Goal: Task Accomplishment & Management: Complete application form

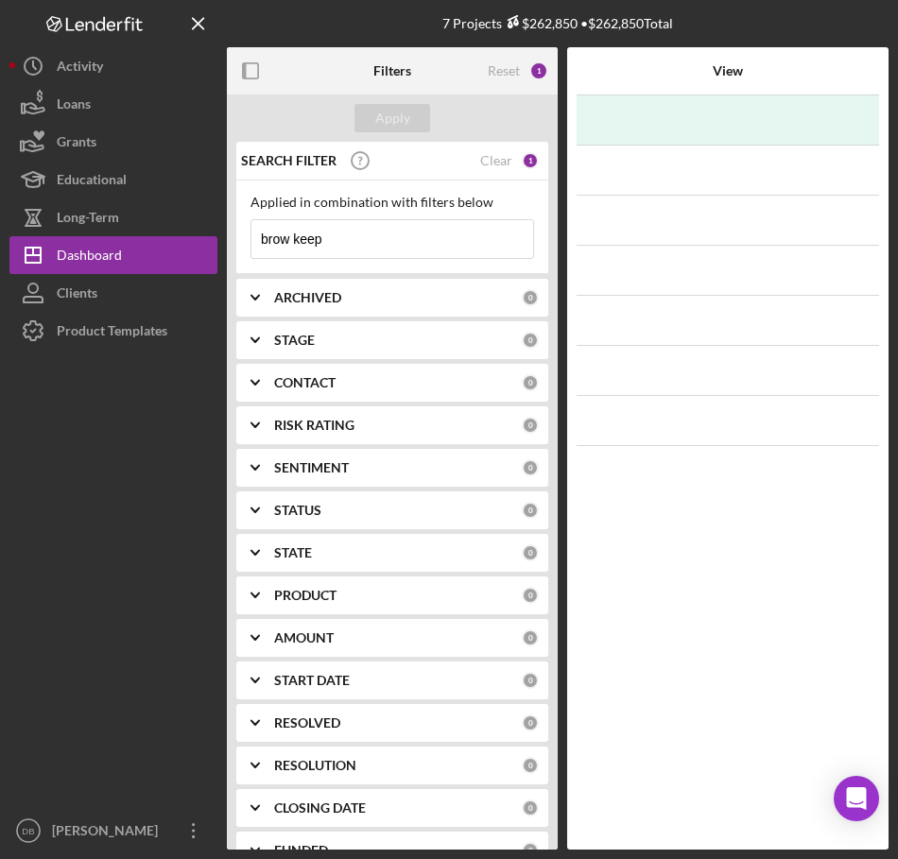
click at [427, 246] on input "brow keep" at bounding box center [392, 239] width 282 height 38
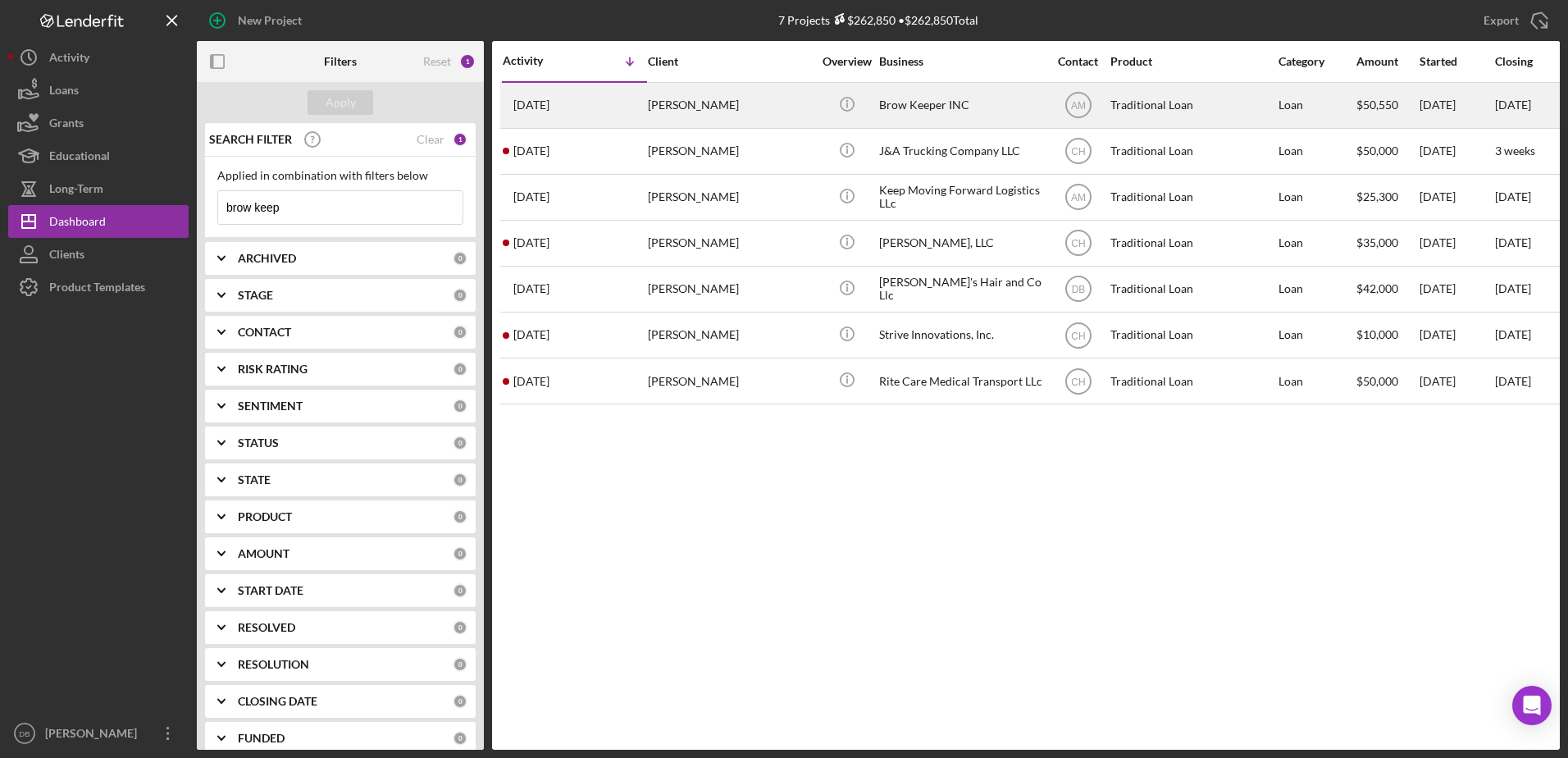
click at [658, 103] on div "[PERSON_NAME]" at bounding box center [730, 105] width 164 height 43
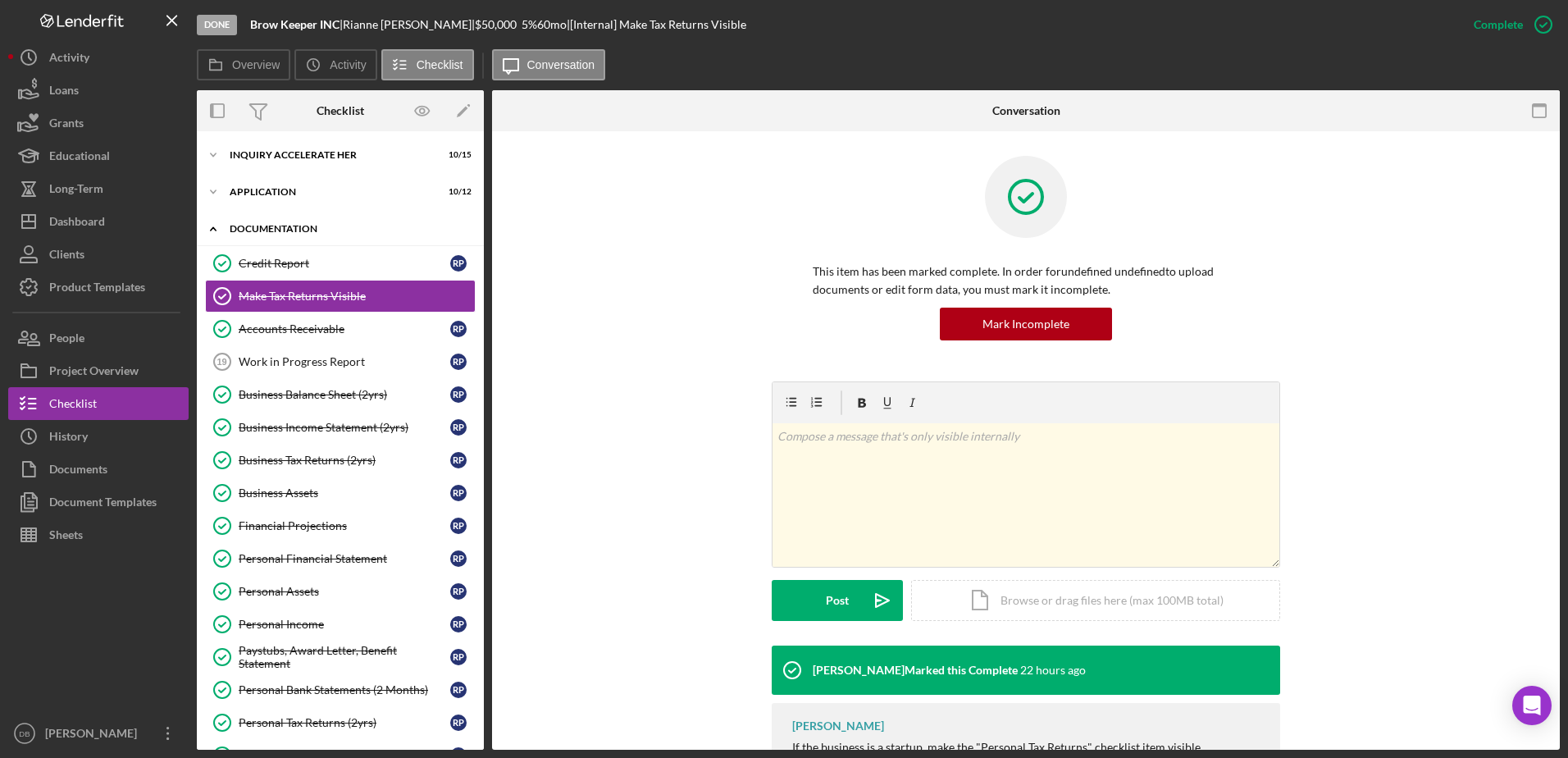
click at [240, 226] on div "Documentation" at bounding box center [346, 228] width 233 height 10
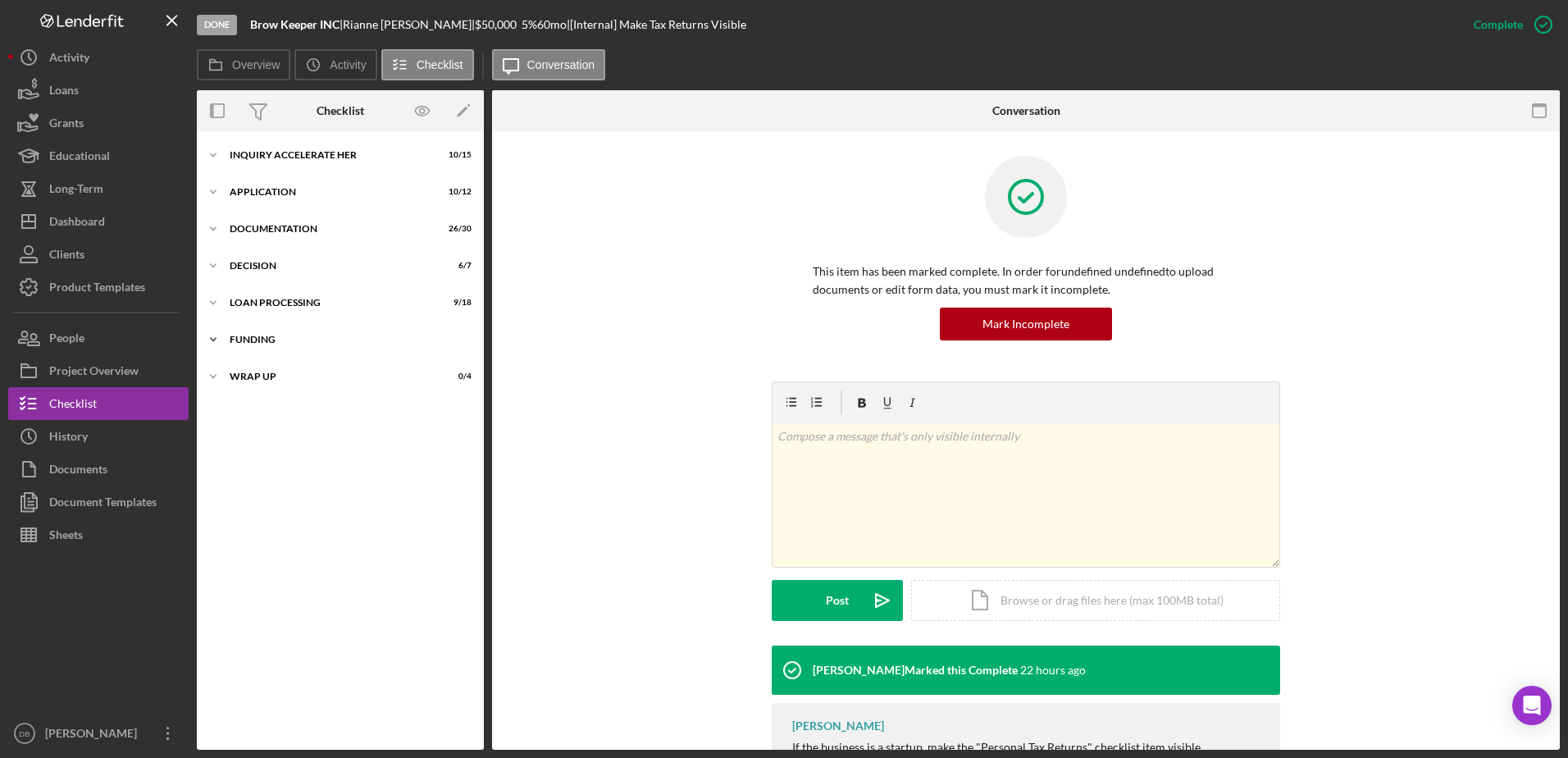
click at [272, 346] on div "Icon/Expander Funding 0 / 1" at bounding box center [340, 339] width 287 height 33
click at [291, 425] on div "Icon/Expander Wrap up 0 / 4" at bounding box center [340, 419] width 287 height 33
click at [292, 303] on div "Loan Processing" at bounding box center [346, 302] width 233 height 10
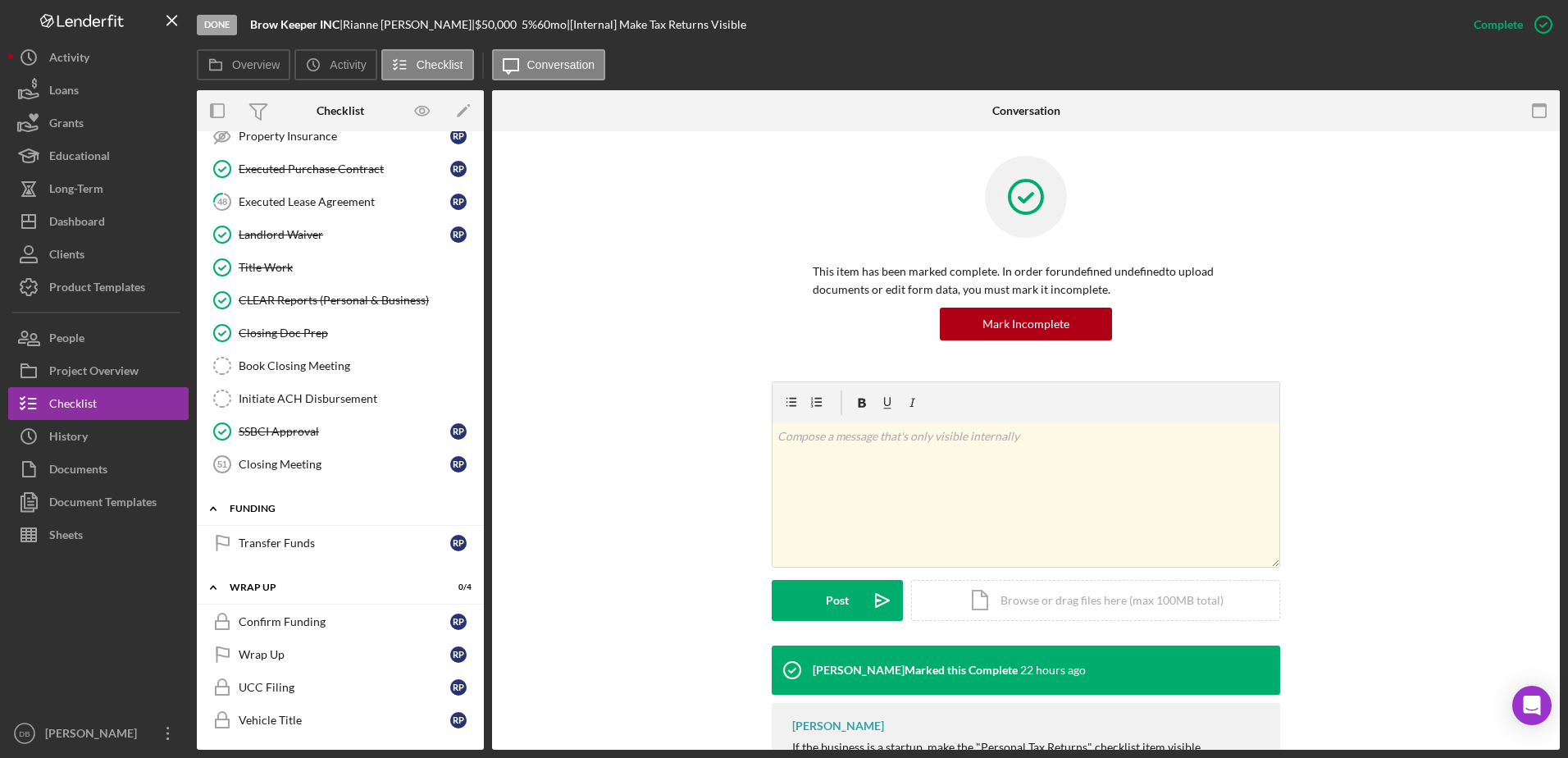
scroll to position [434, 0]
click at [308, 546] on div "Transfer Funds" at bounding box center [344, 539] width 212 height 13
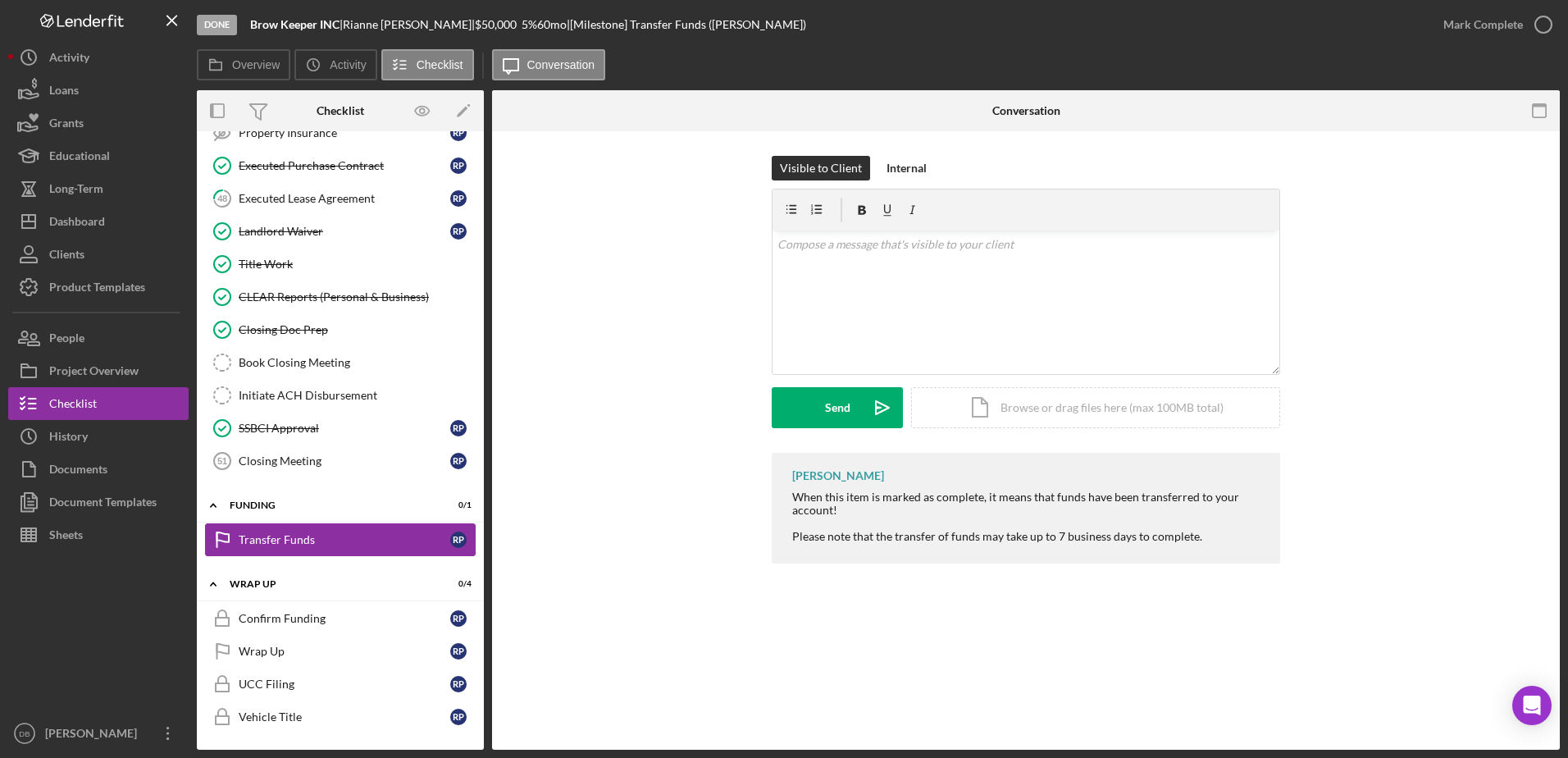
scroll to position [434, 0]
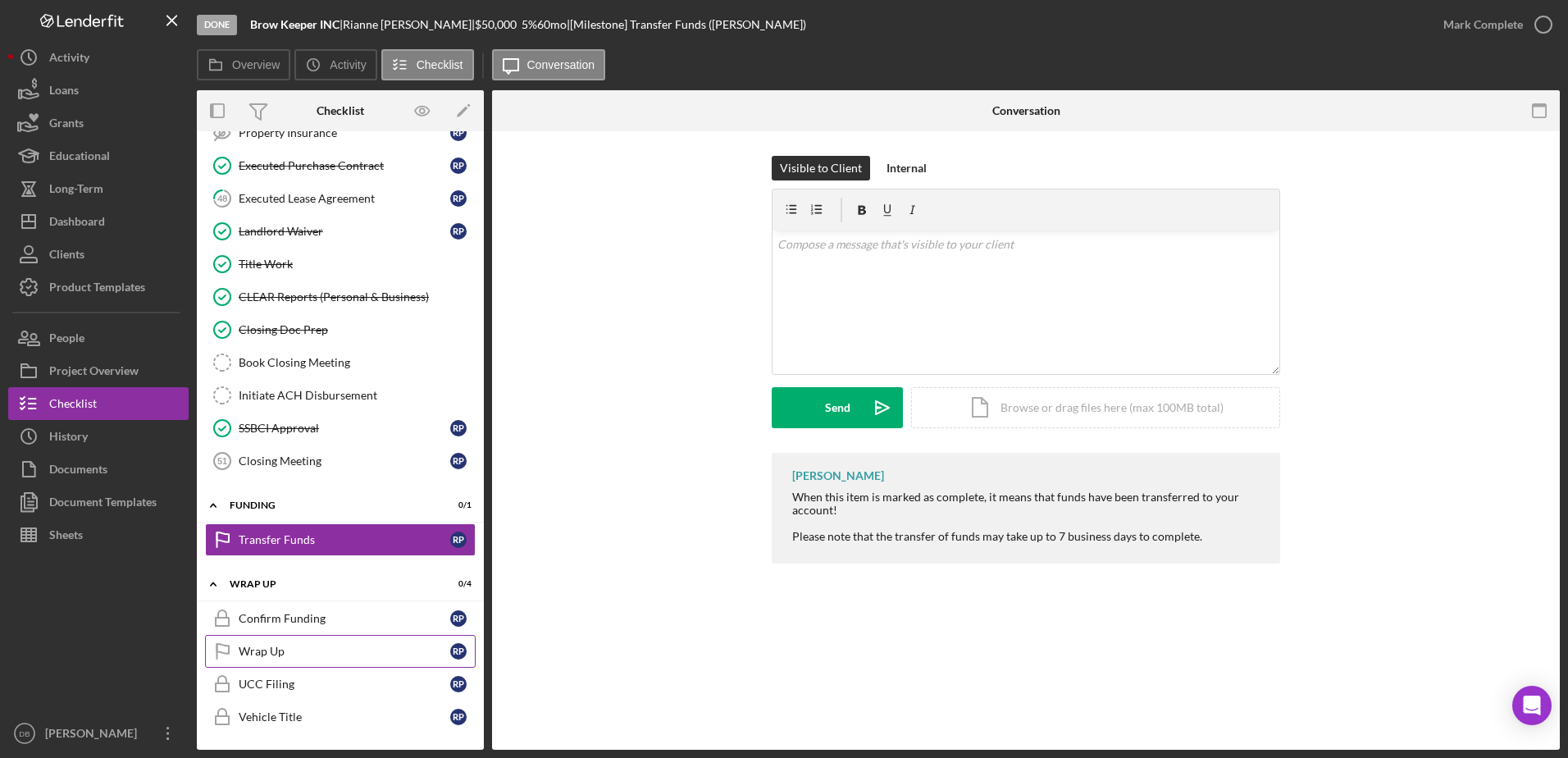
drag, startPoint x: 305, startPoint y: 619, endPoint x: 293, endPoint y: 636, distance: 20.8
click at [304, 619] on div "Confirm Funding" at bounding box center [344, 618] width 212 height 13
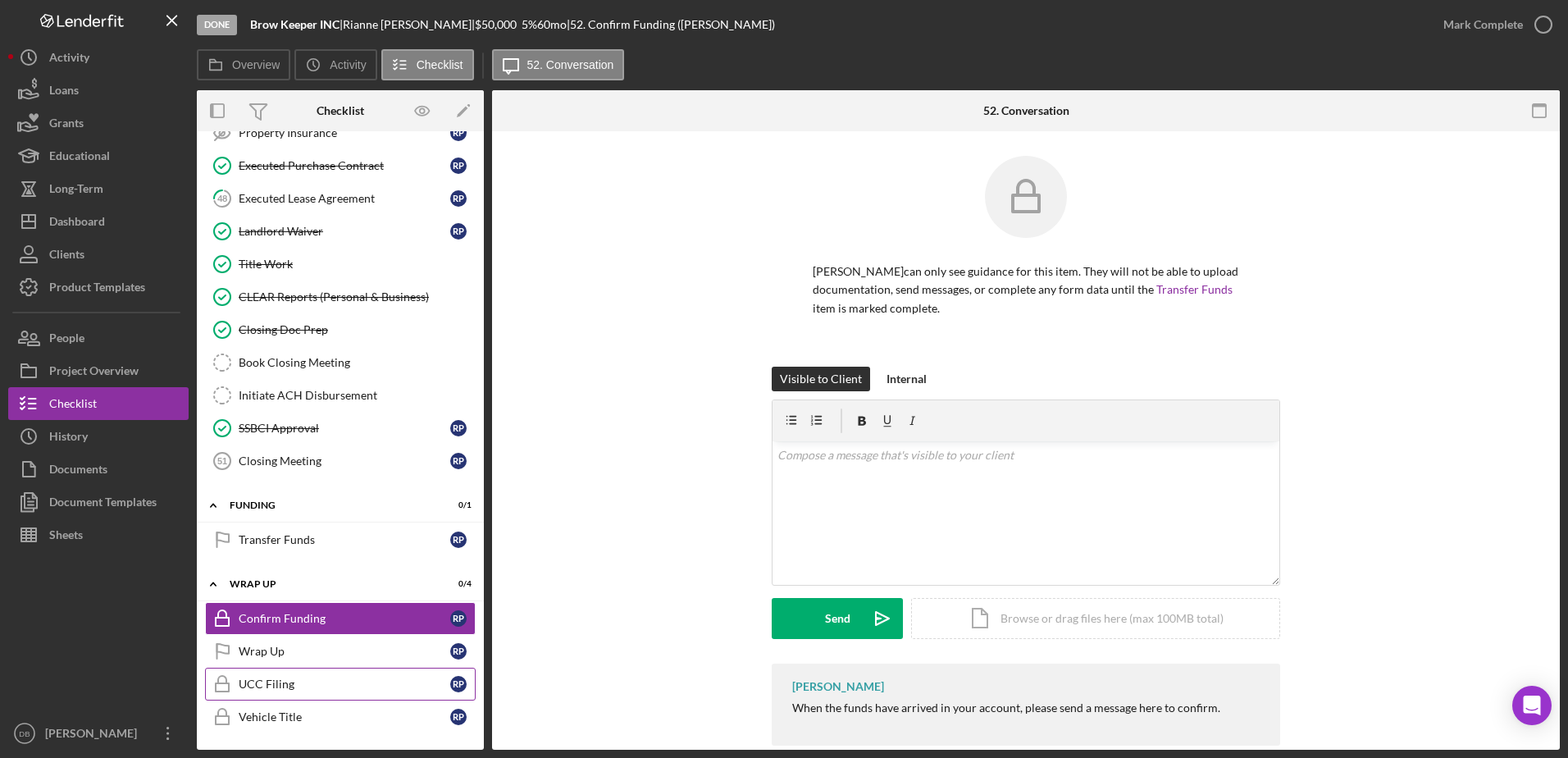
click at [281, 684] on div "UCC Filing" at bounding box center [344, 684] width 212 height 13
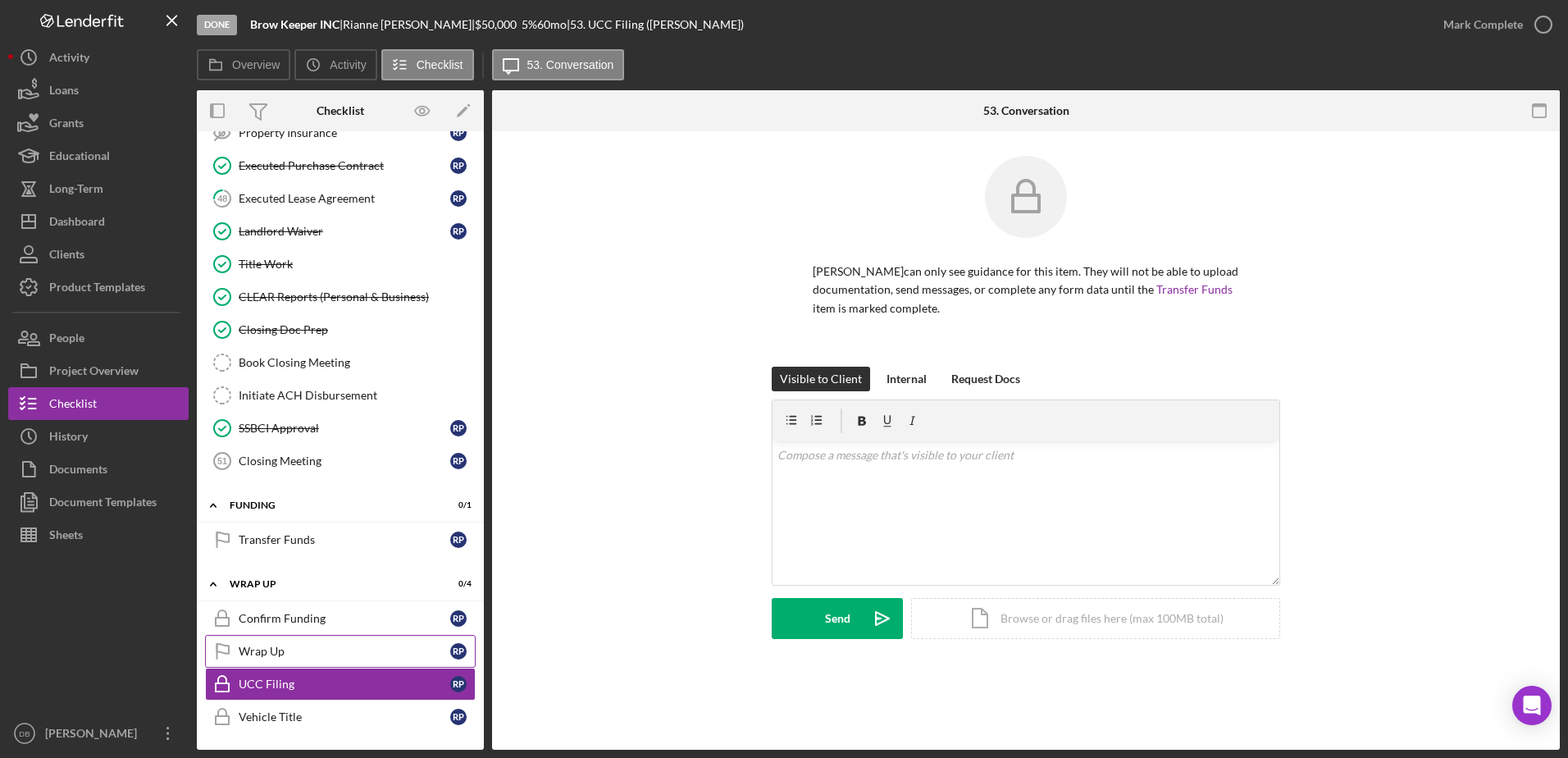
drag, startPoint x: 282, startPoint y: 718, endPoint x: 336, endPoint y: 640, distance: 94.9
click at [282, 717] on div "Vehicle Title" at bounding box center [344, 716] width 212 height 13
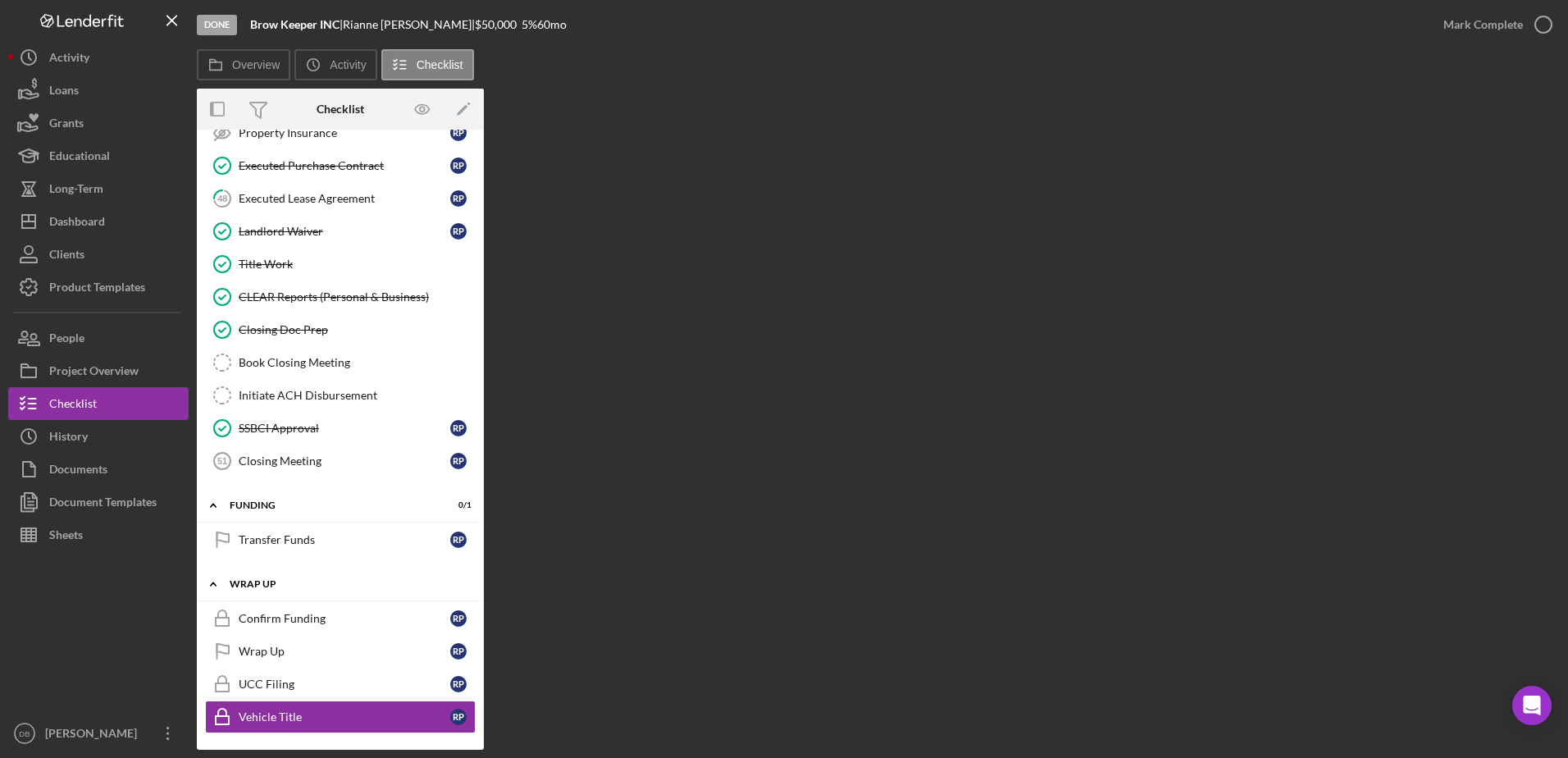
scroll to position [434, 0]
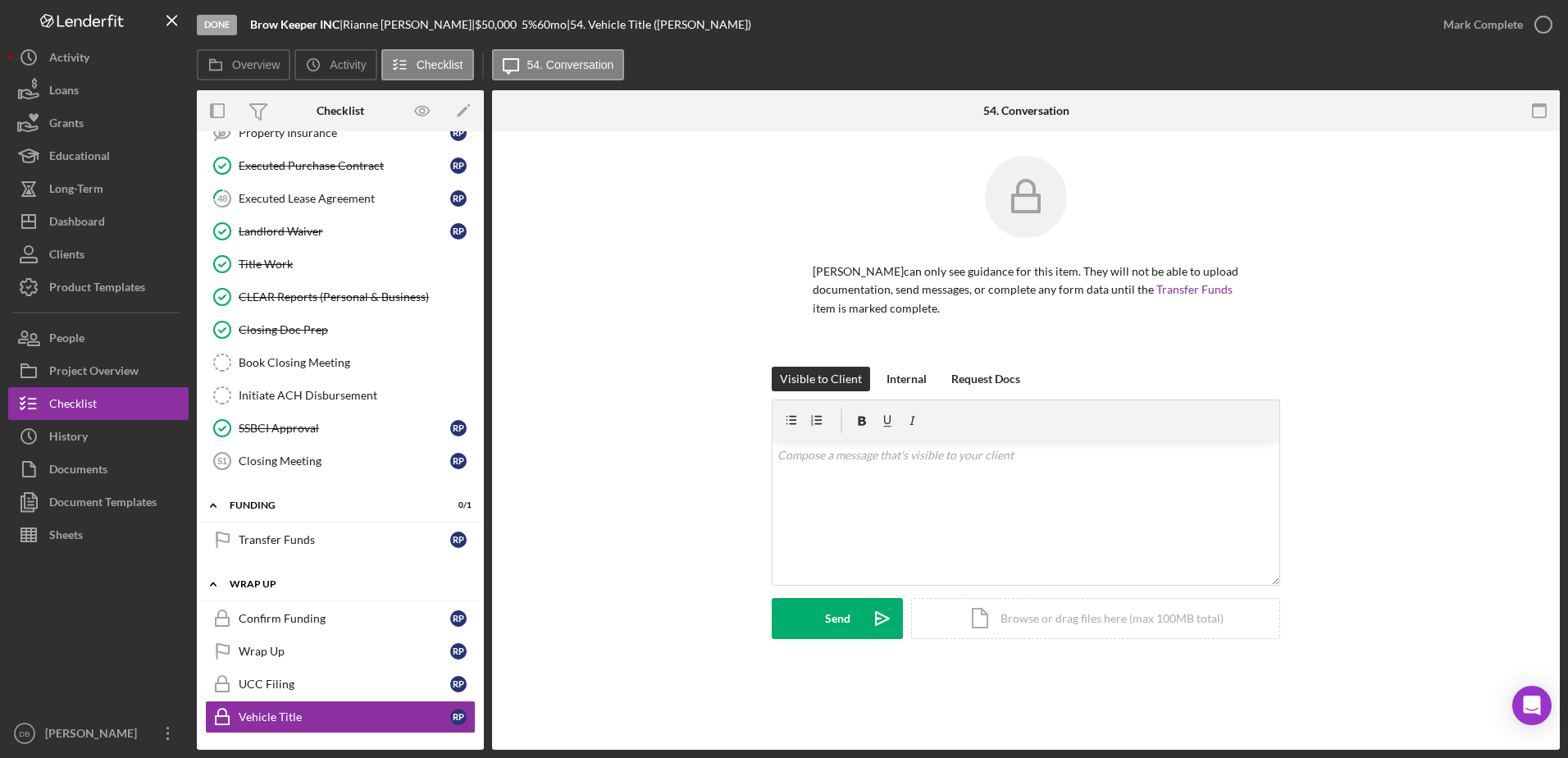
click at [220, 574] on icon "Icon/Expander" at bounding box center [213, 584] width 33 height 33
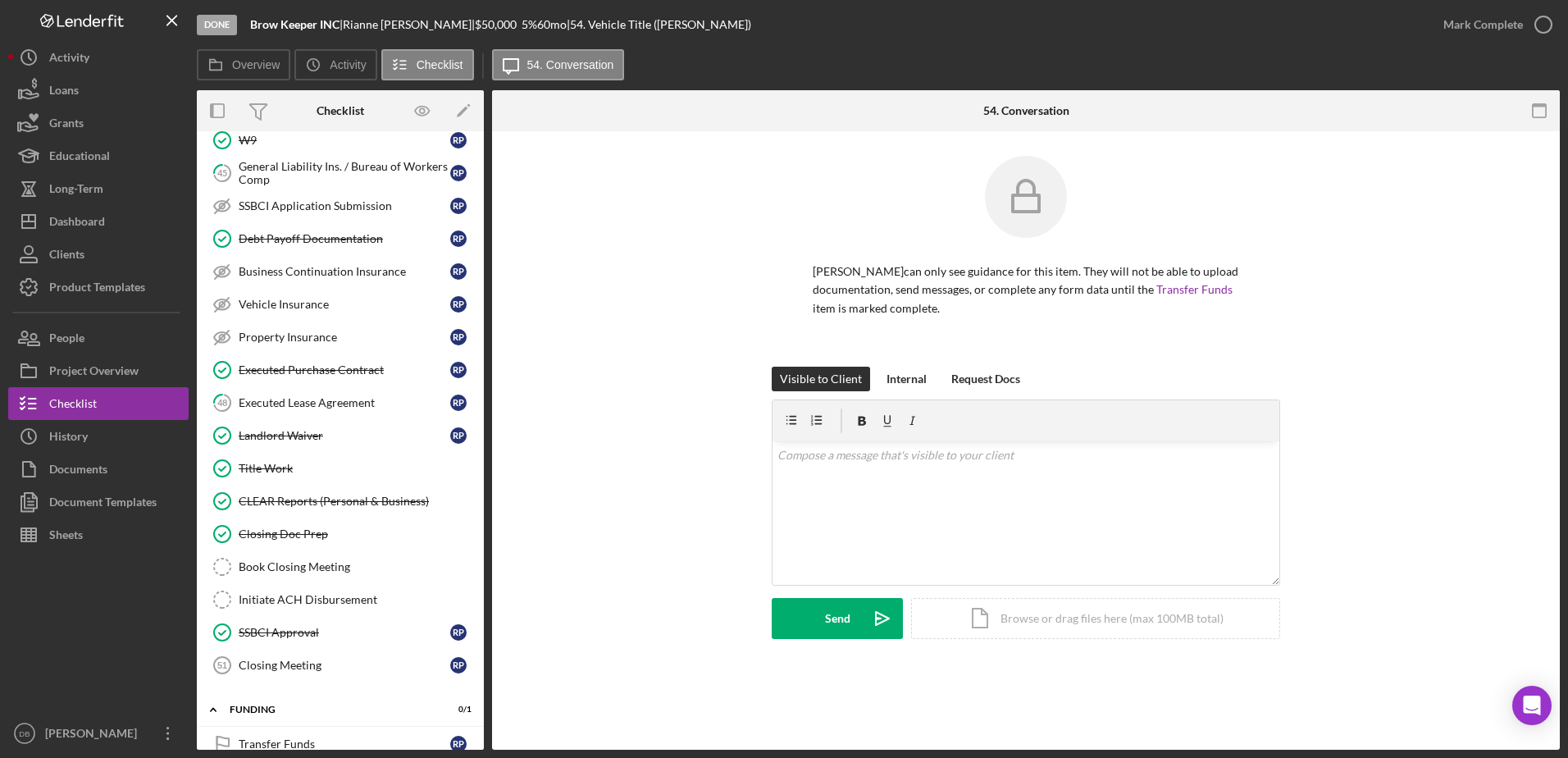
scroll to position [48, 0]
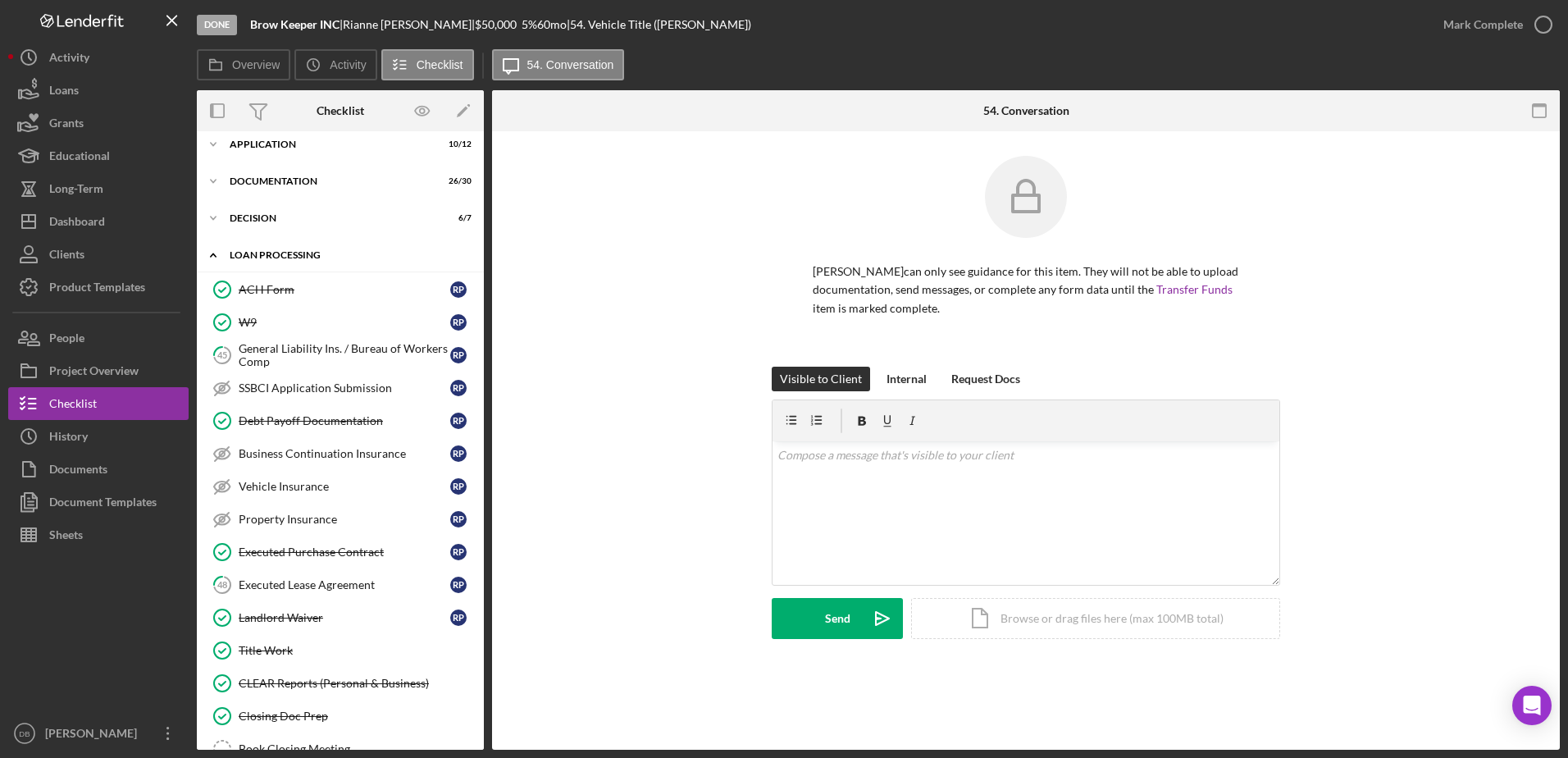
click at [216, 253] on icon "Icon/Expander" at bounding box center [213, 255] width 33 height 33
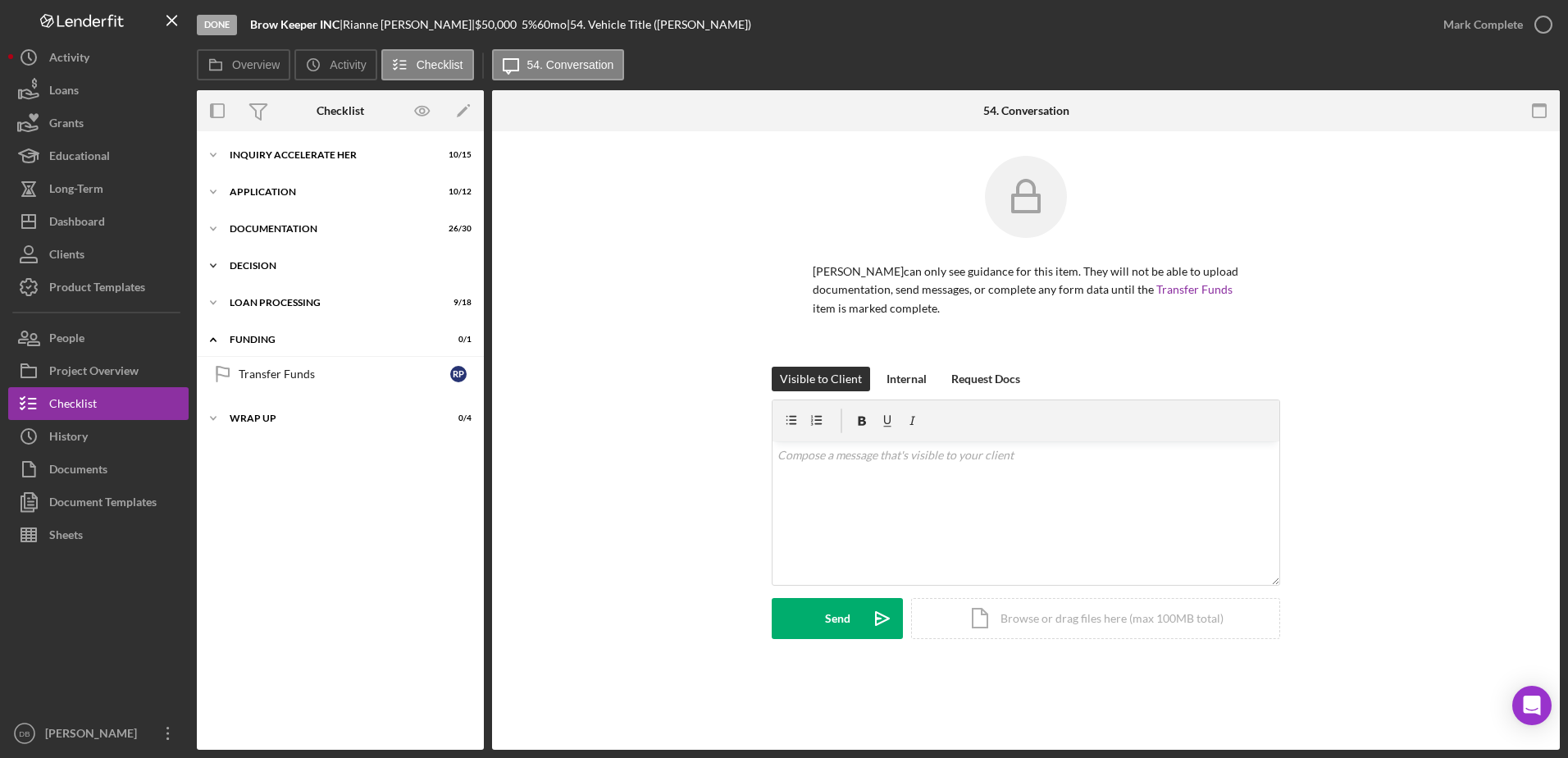
scroll to position [0, 0]
click at [213, 424] on icon "Icon/Expander" at bounding box center [213, 419] width 33 height 33
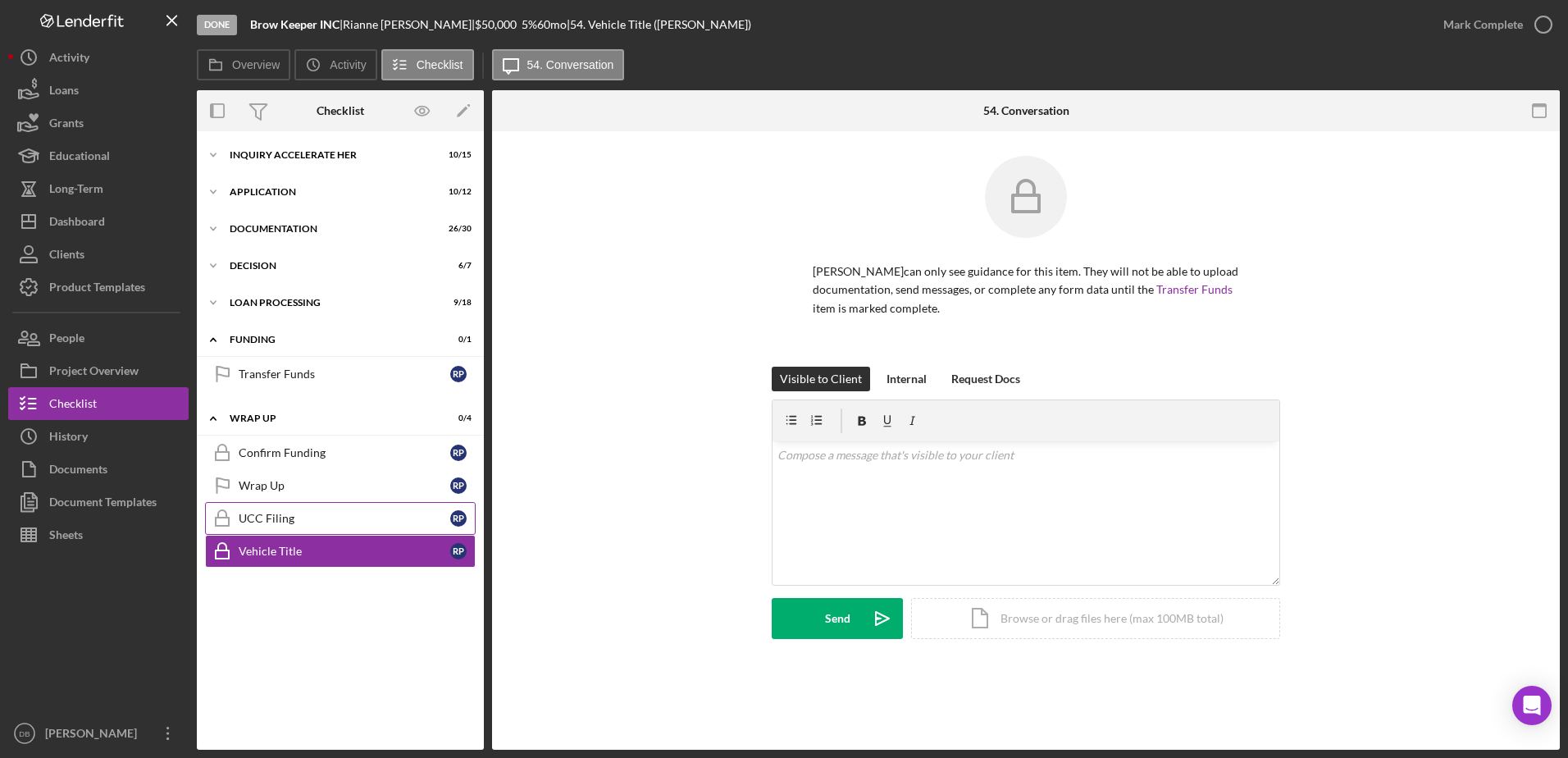
click at [260, 530] on link "UCC Filing UCC Filing R P" at bounding box center [340, 518] width 271 height 33
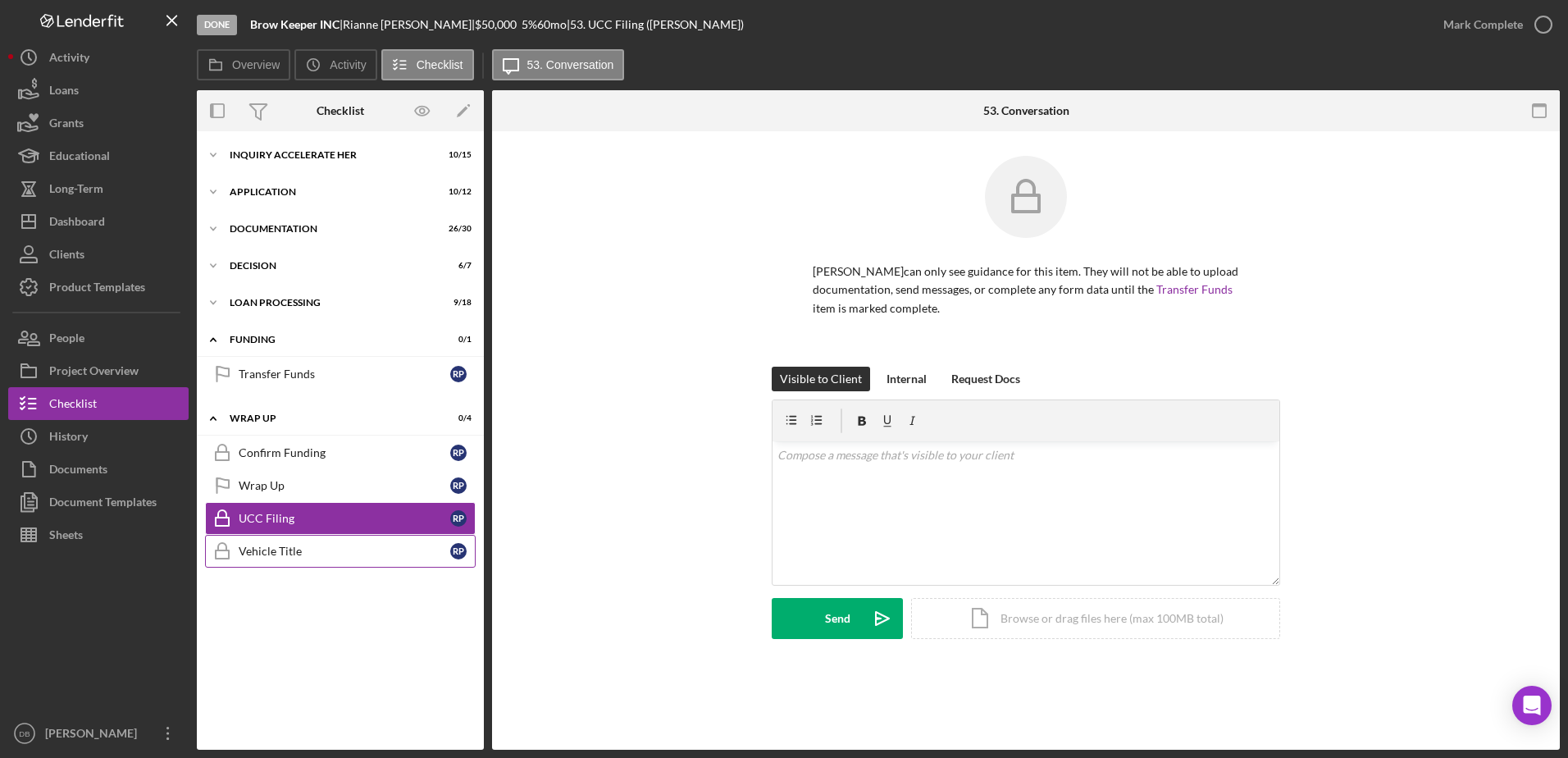
drag, startPoint x: 265, startPoint y: 557, endPoint x: 264, endPoint y: 548, distance: 9.1
click at [264, 556] on div "Vehicle Title" at bounding box center [344, 550] width 212 height 13
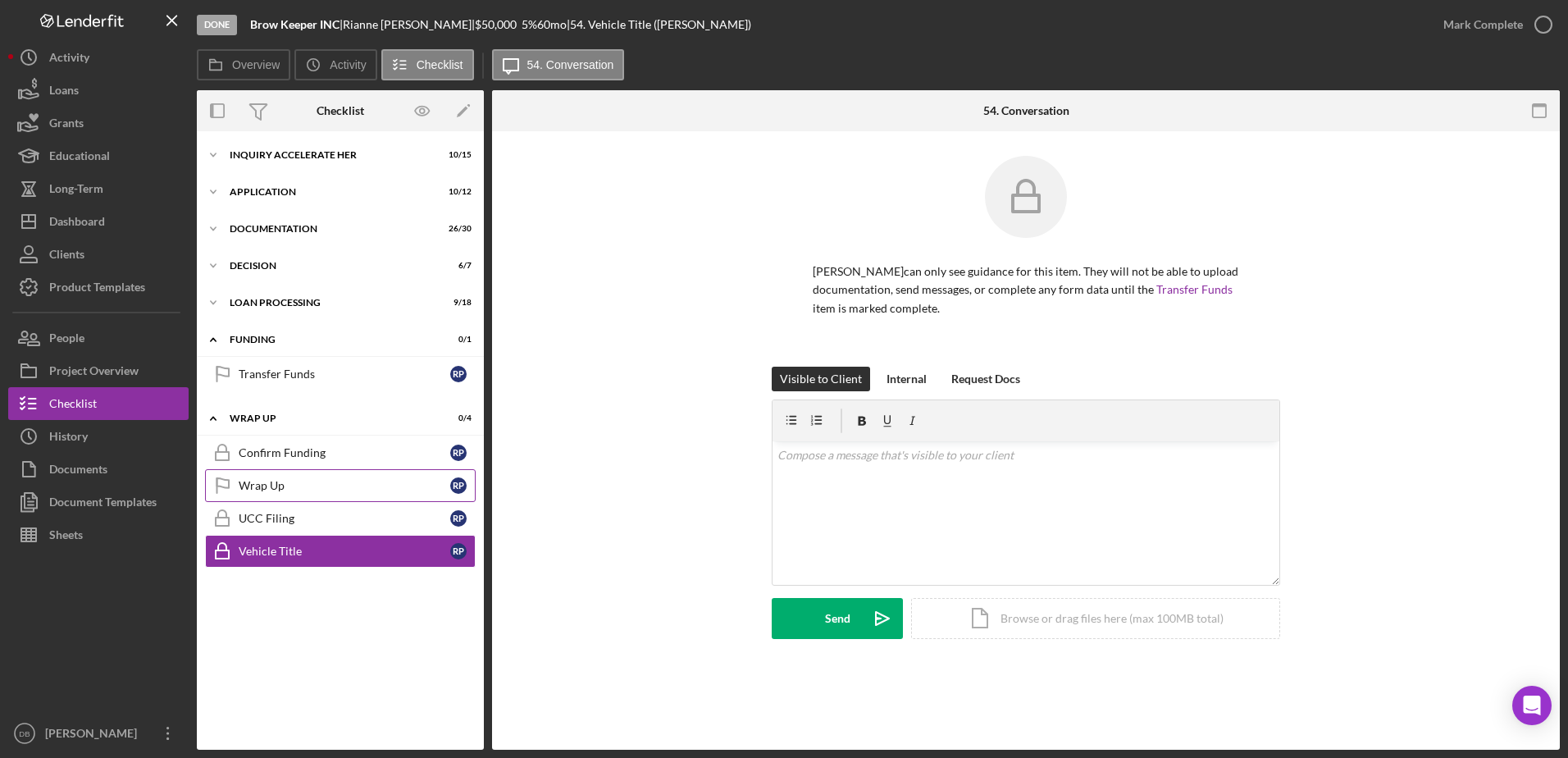
drag, startPoint x: 258, startPoint y: 524, endPoint x: 258, endPoint y: 471, distance: 53.0
click at [258, 524] on div "UCC Filing" at bounding box center [344, 518] width 212 height 13
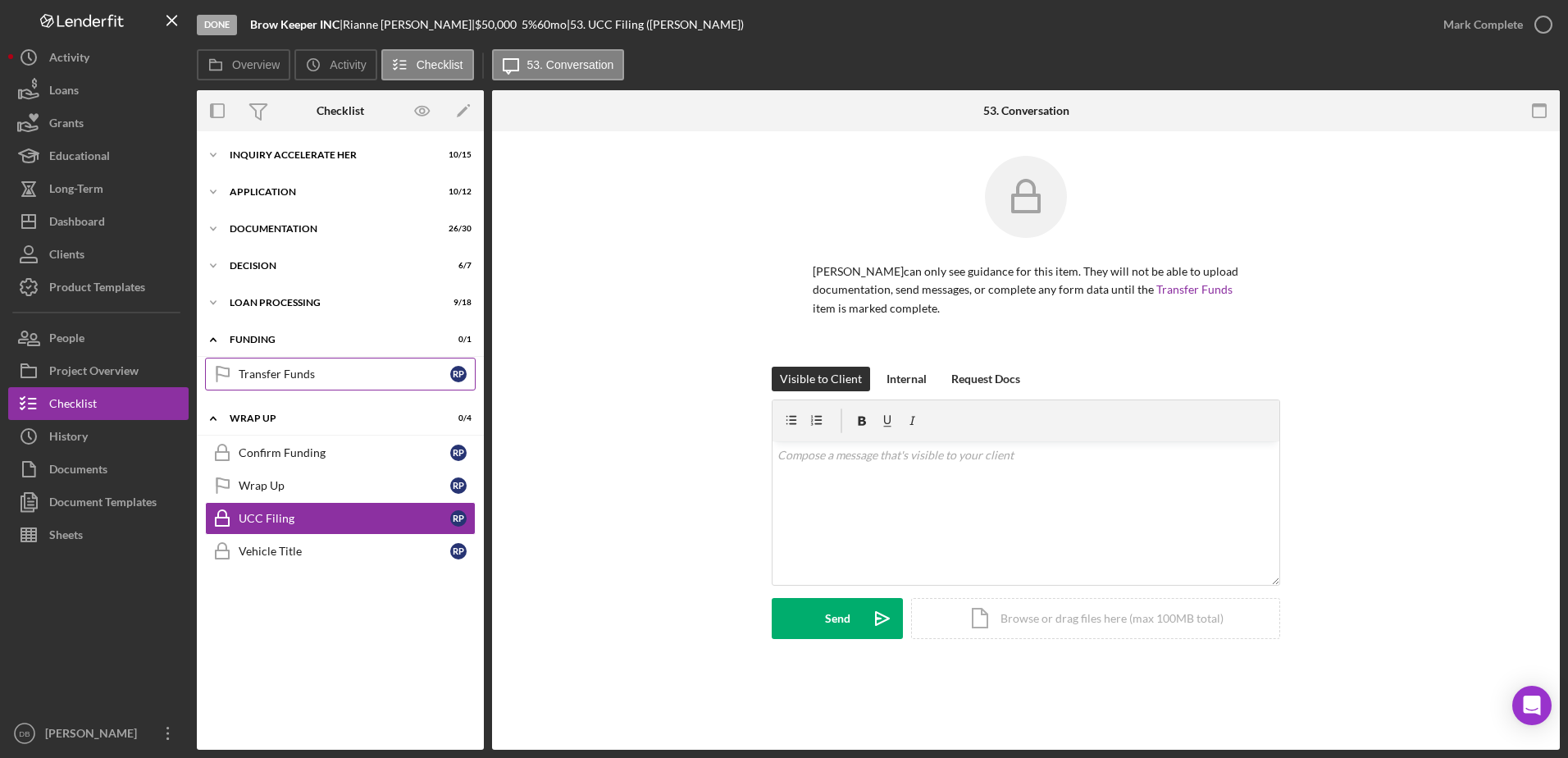
click at [253, 380] on div "Transfer Funds" at bounding box center [344, 373] width 212 height 13
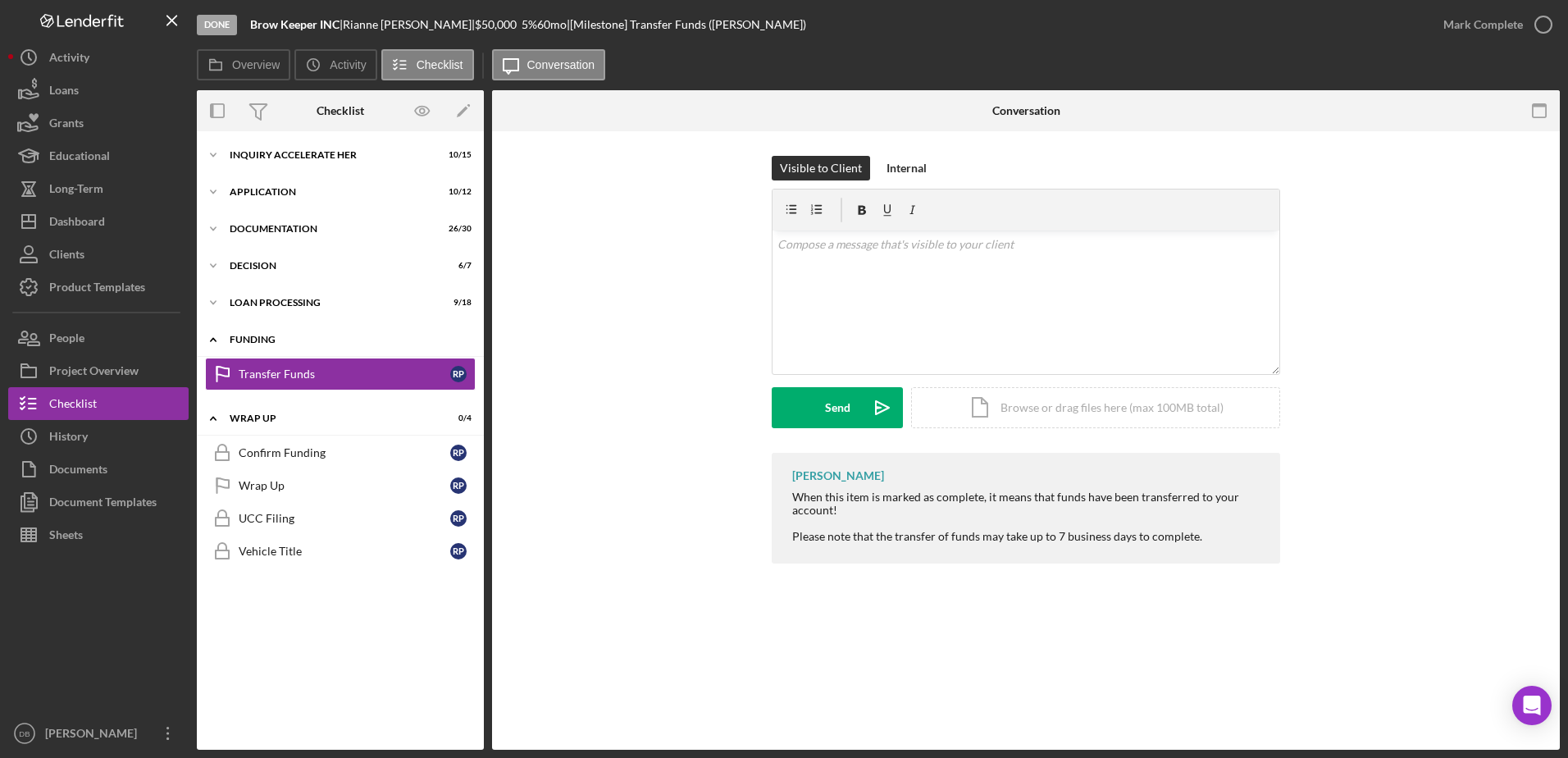
click at [220, 339] on icon "Icon/Expander" at bounding box center [213, 339] width 33 height 33
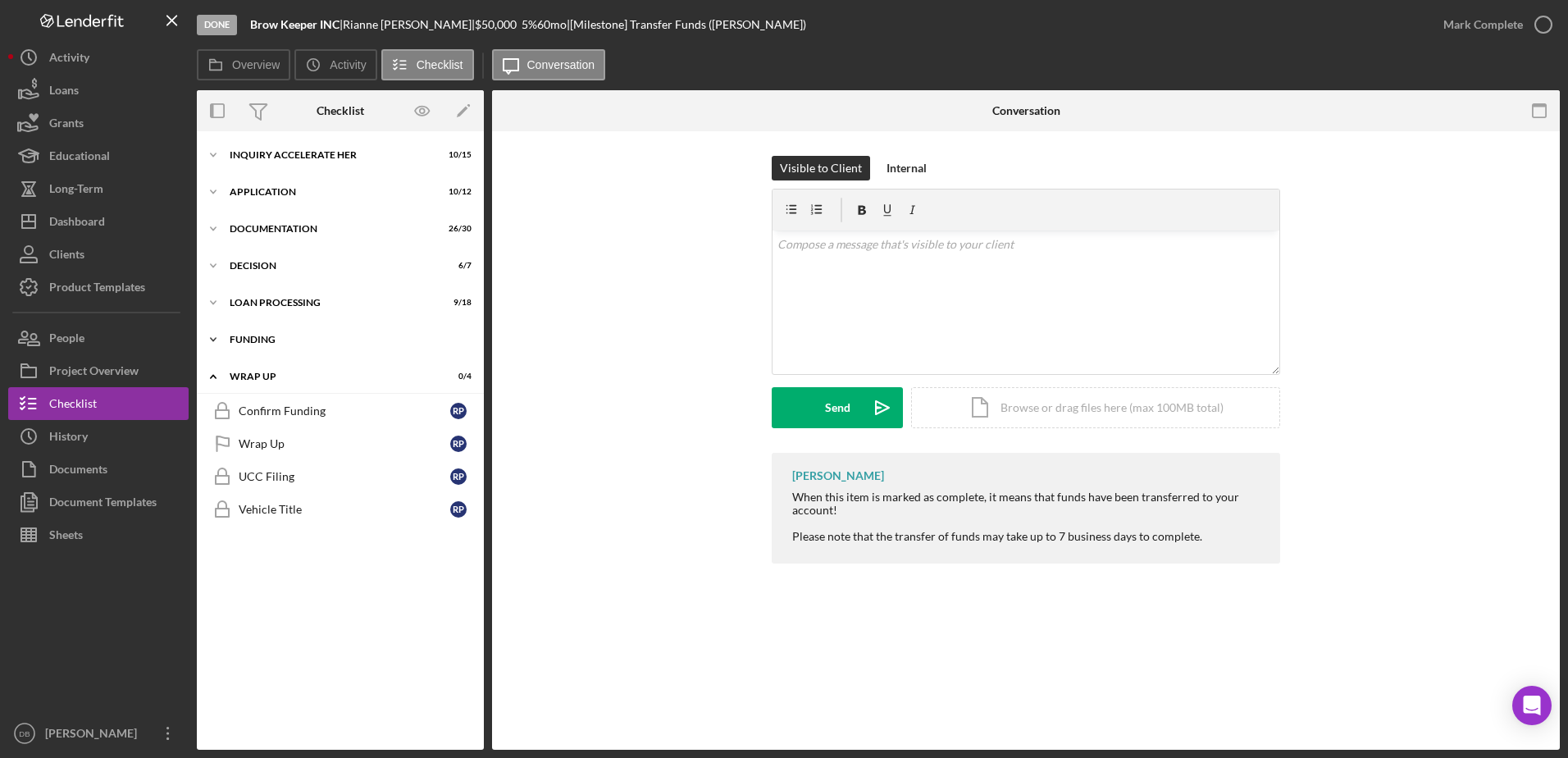
click at [220, 339] on icon "Icon/Expander" at bounding box center [213, 339] width 33 height 33
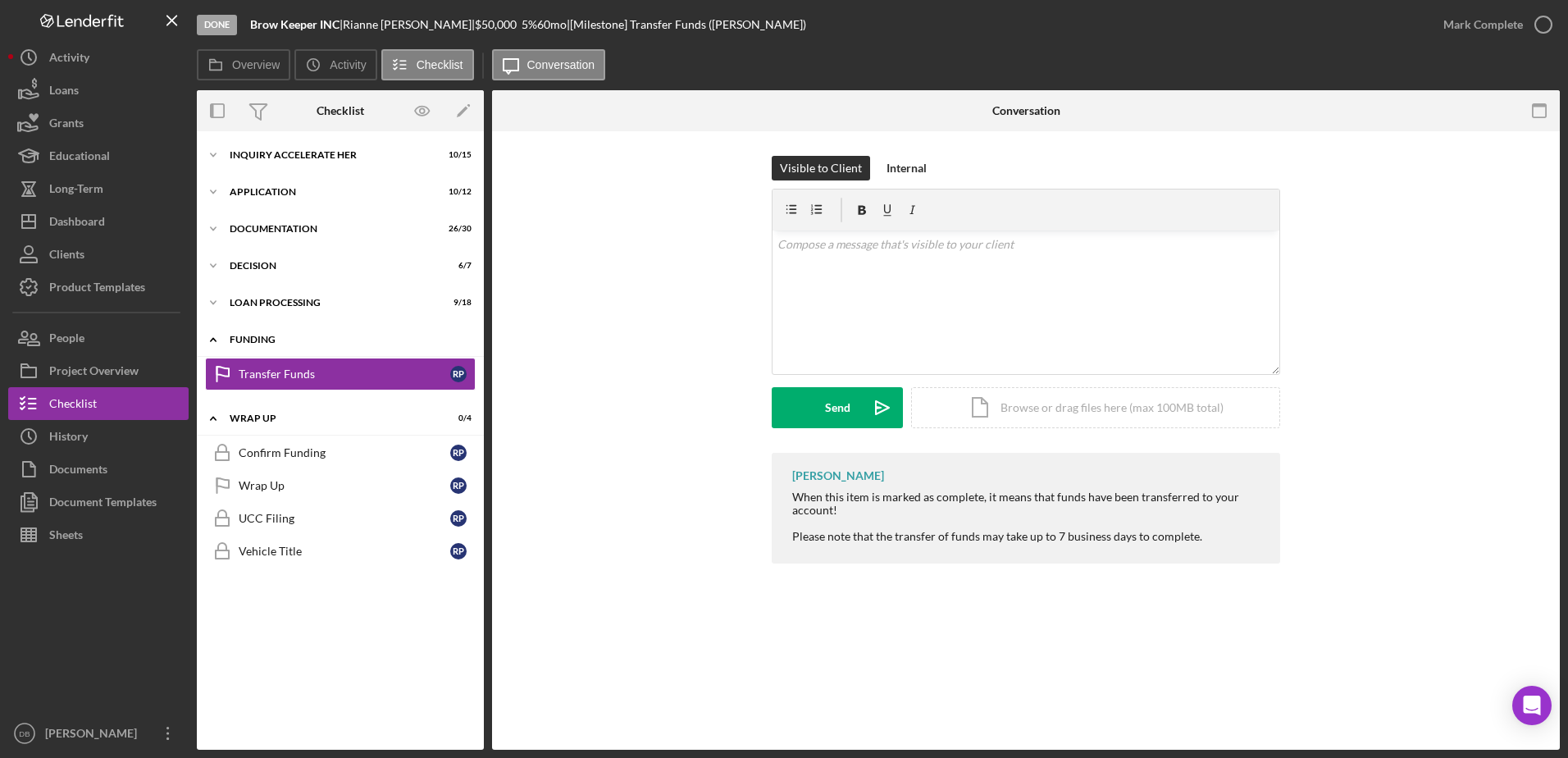
click at [251, 339] on div "Funding" at bounding box center [346, 339] width 233 height 10
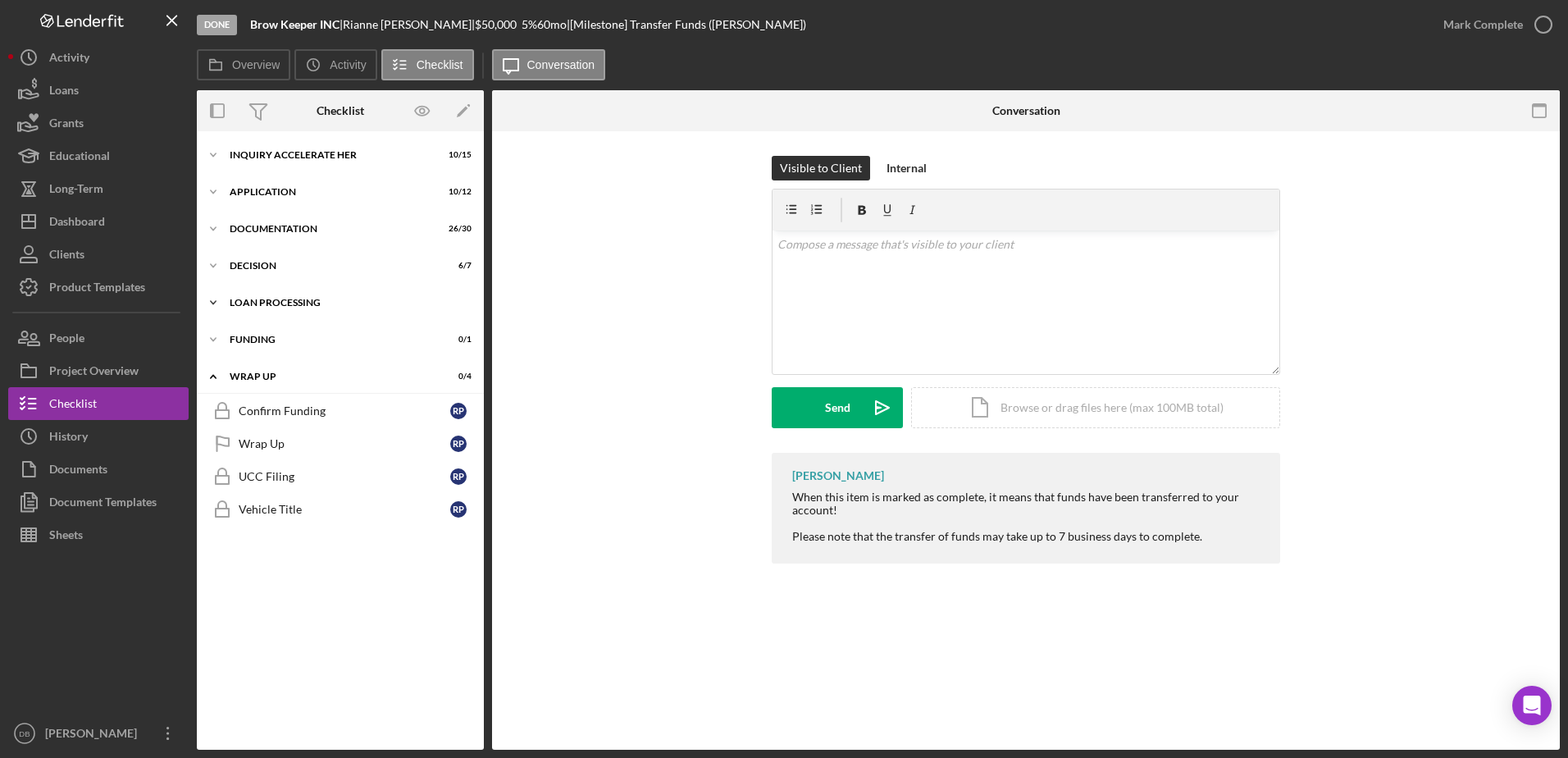
click at [242, 314] on div "Icon/Expander Loan Processing 9 / 18" at bounding box center [340, 303] width 287 height 33
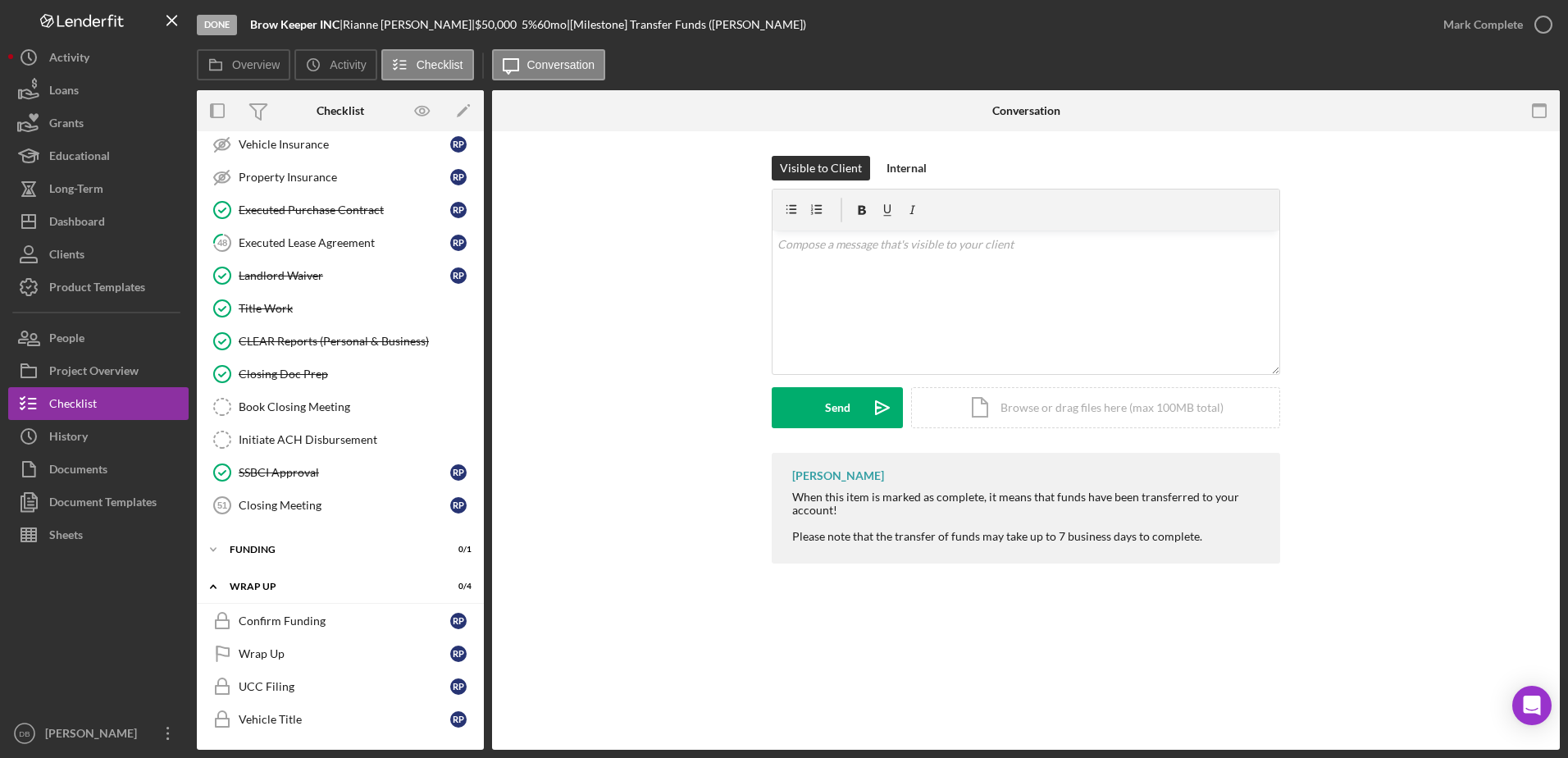
scroll to position [392, 0]
click at [285, 539] on div "Icon/Expander Funding 0 / 1" at bounding box center [340, 547] width 287 height 33
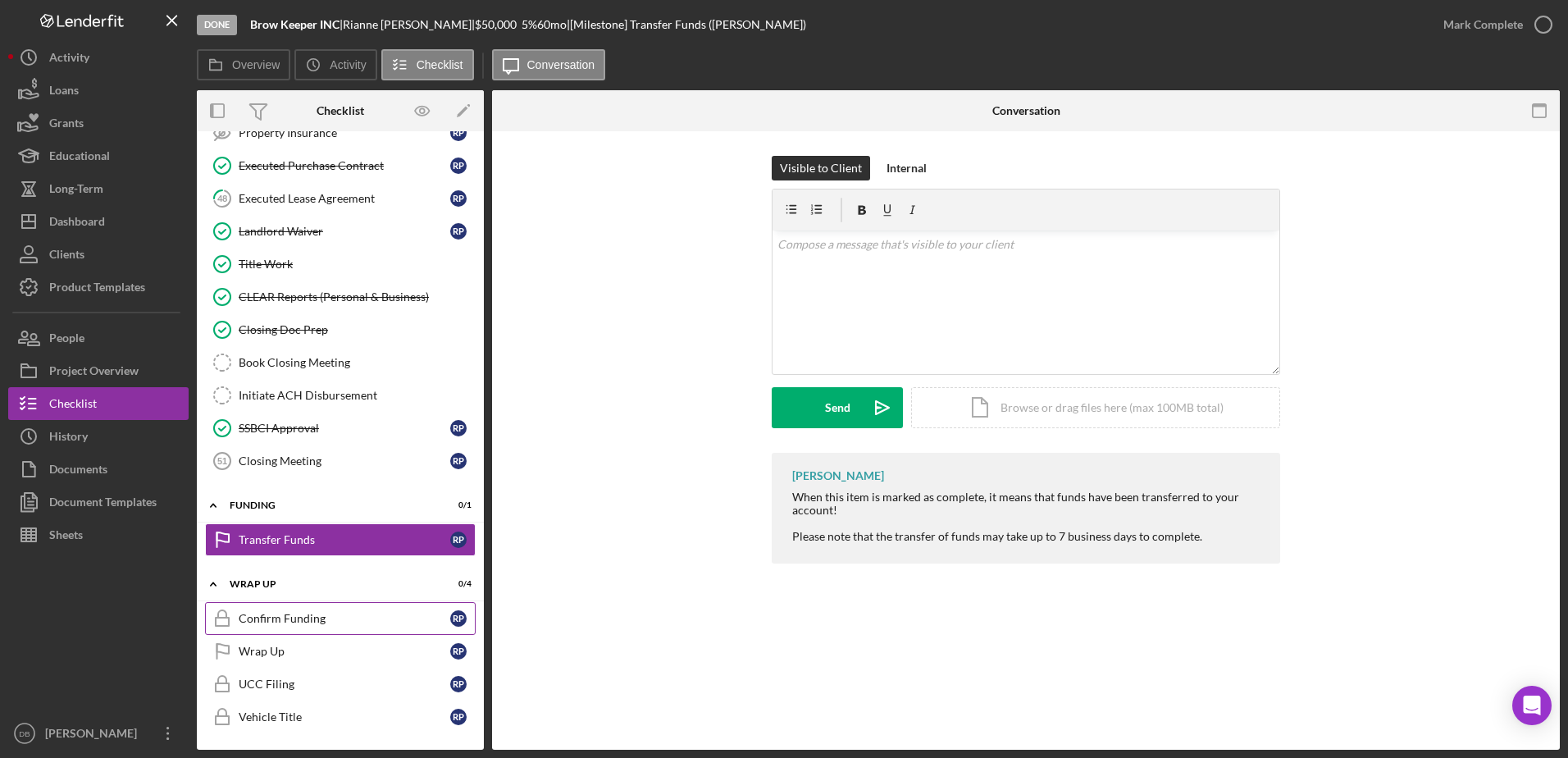
click at [249, 618] on div "Confirm Funding" at bounding box center [344, 618] width 212 height 13
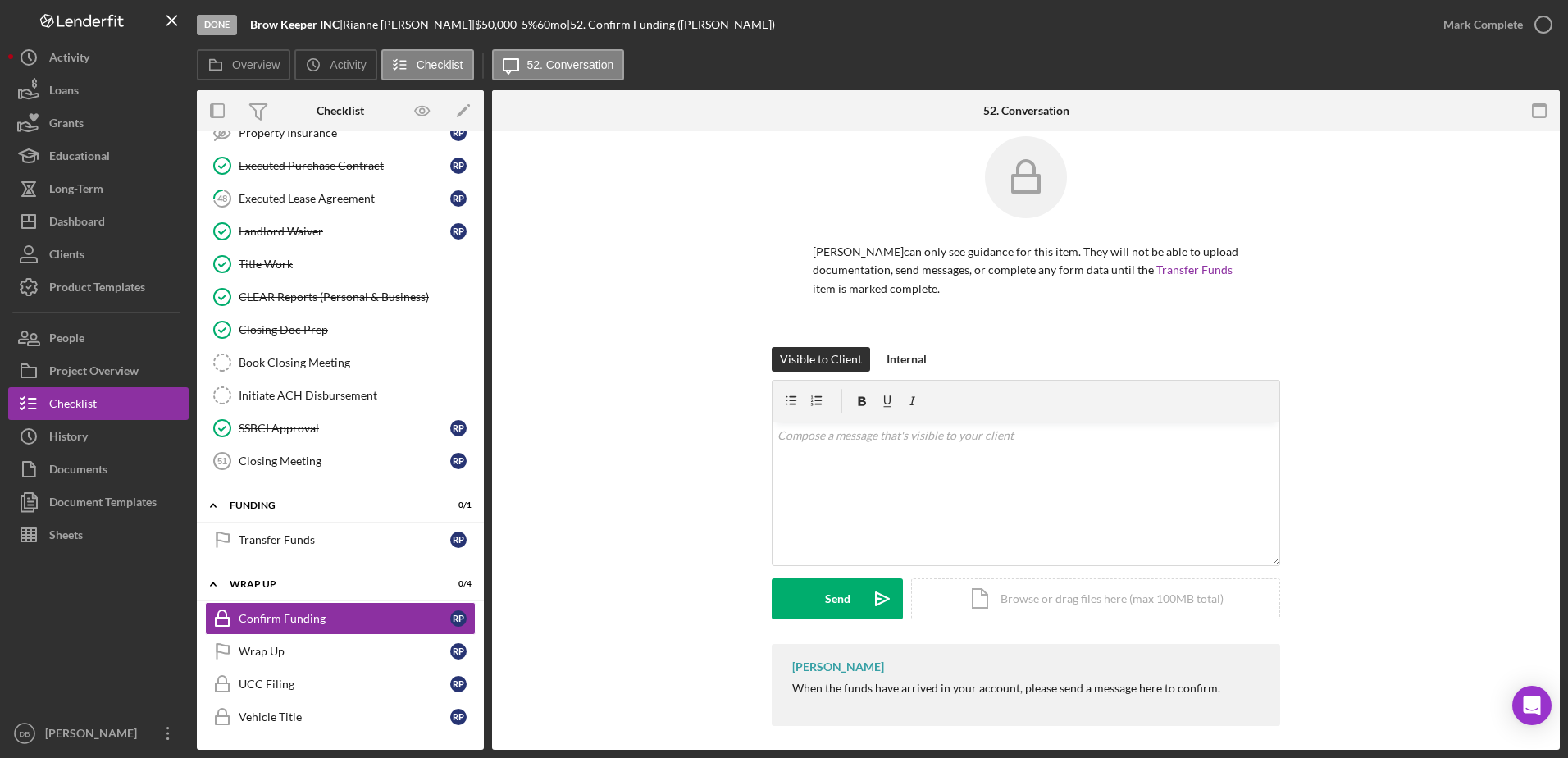
scroll to position [29, 0]
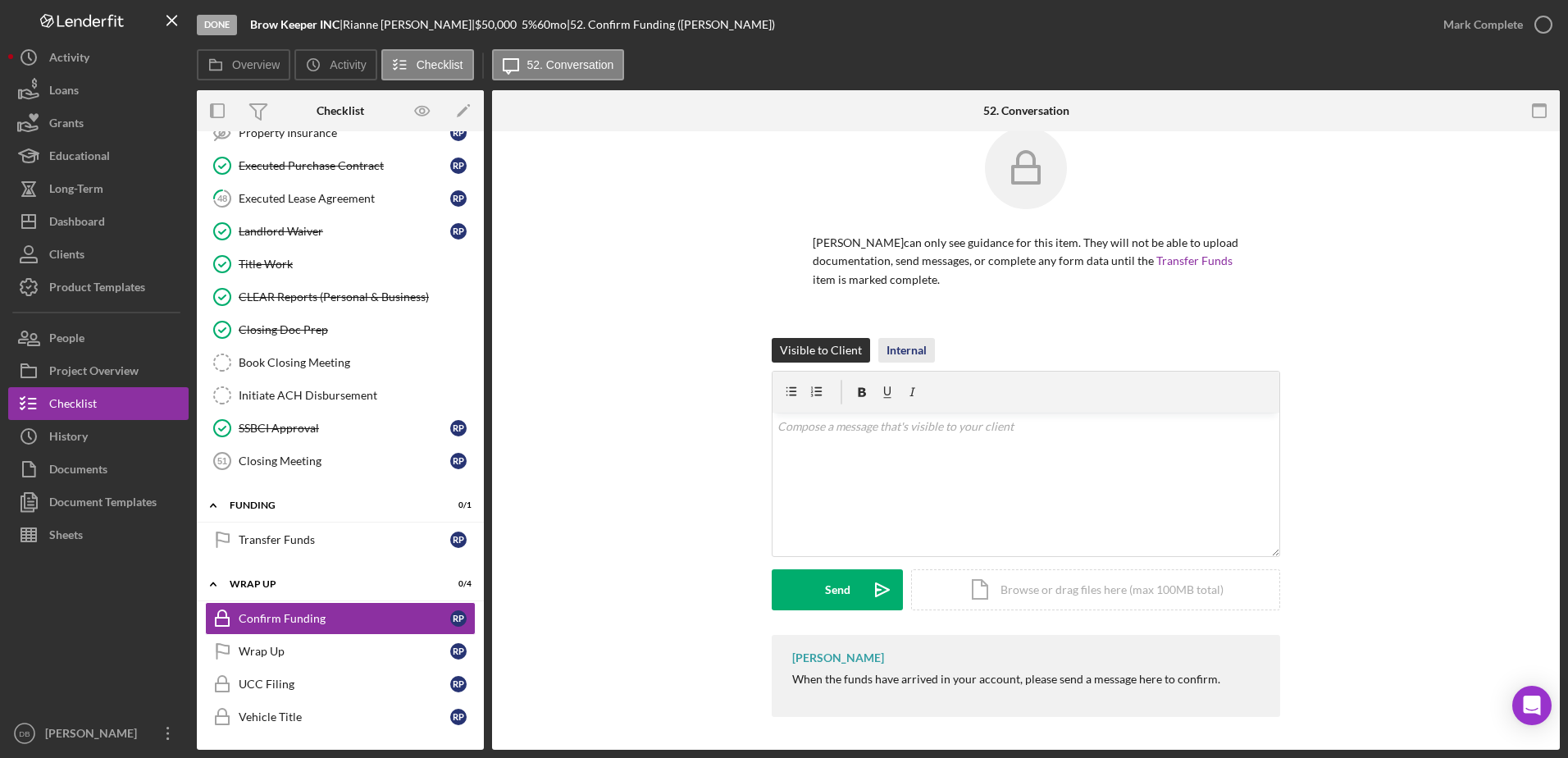
click at [778, 345] on div "Internal" at bounding box center [906, 350] width 40 height 24
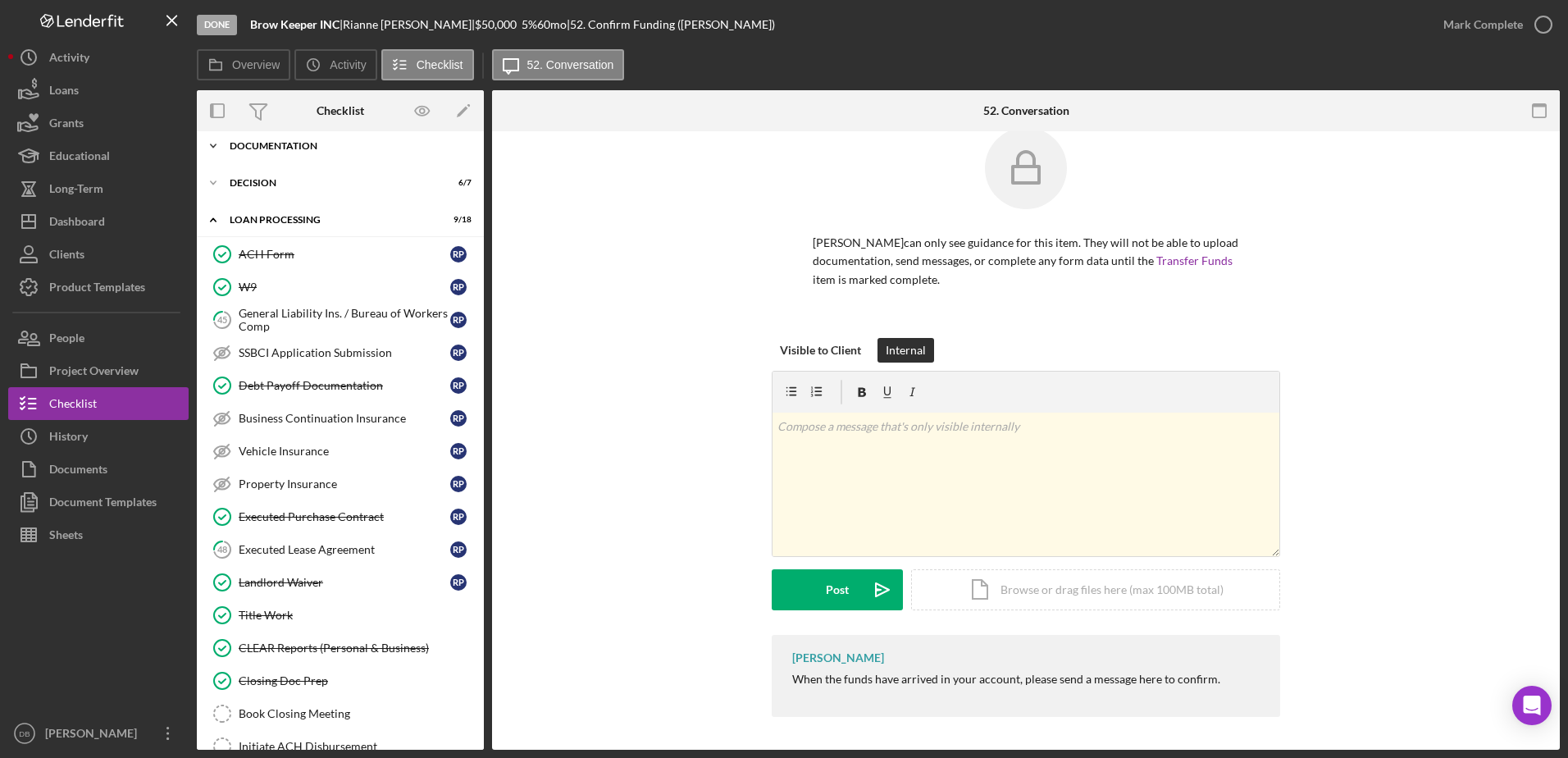
scroll to position [0, 0]
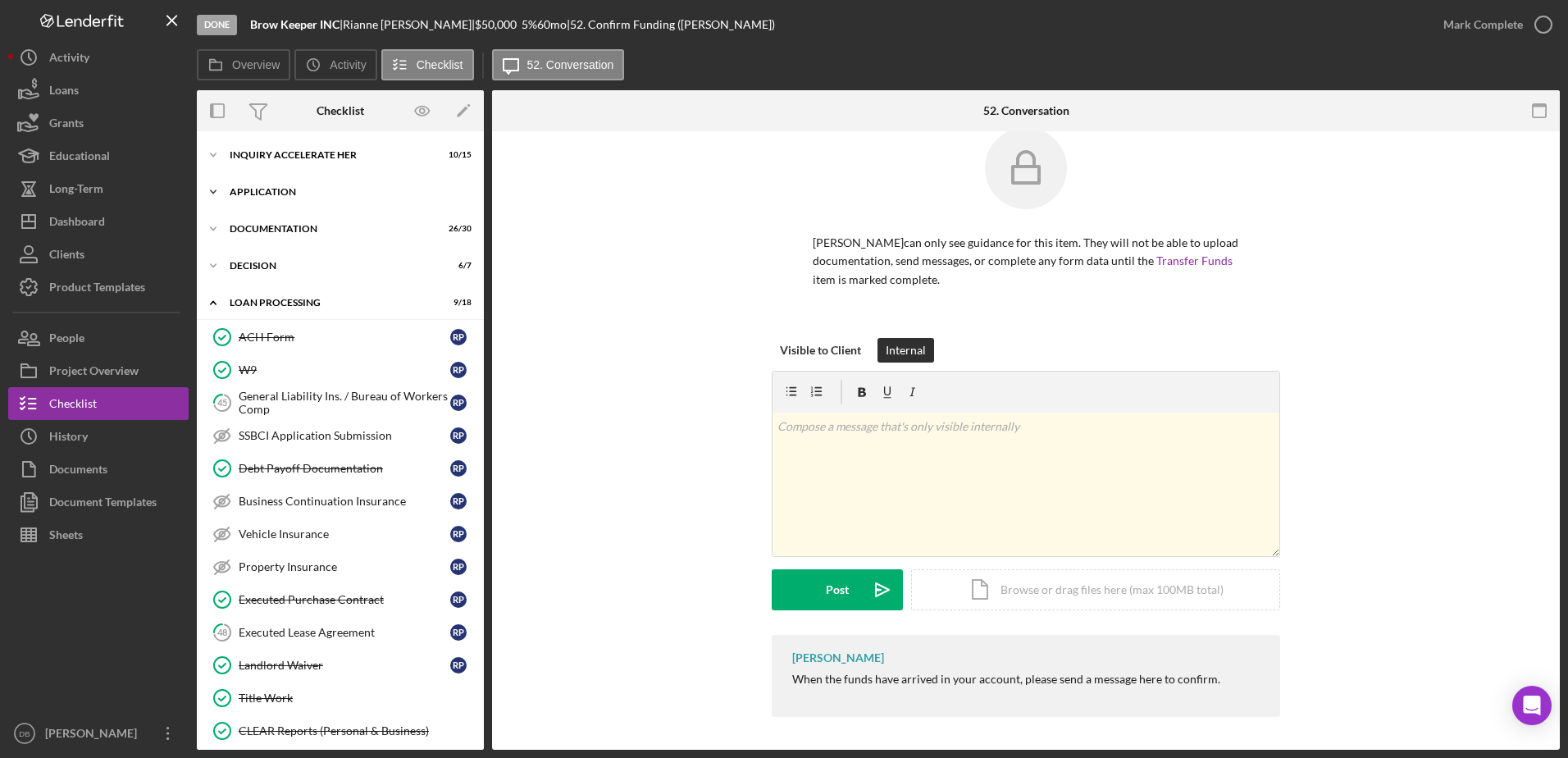
click at [291, 182] on div "Icon/Expander Application 10 / 12" at bounding box center [340, 192] width 287 height 33
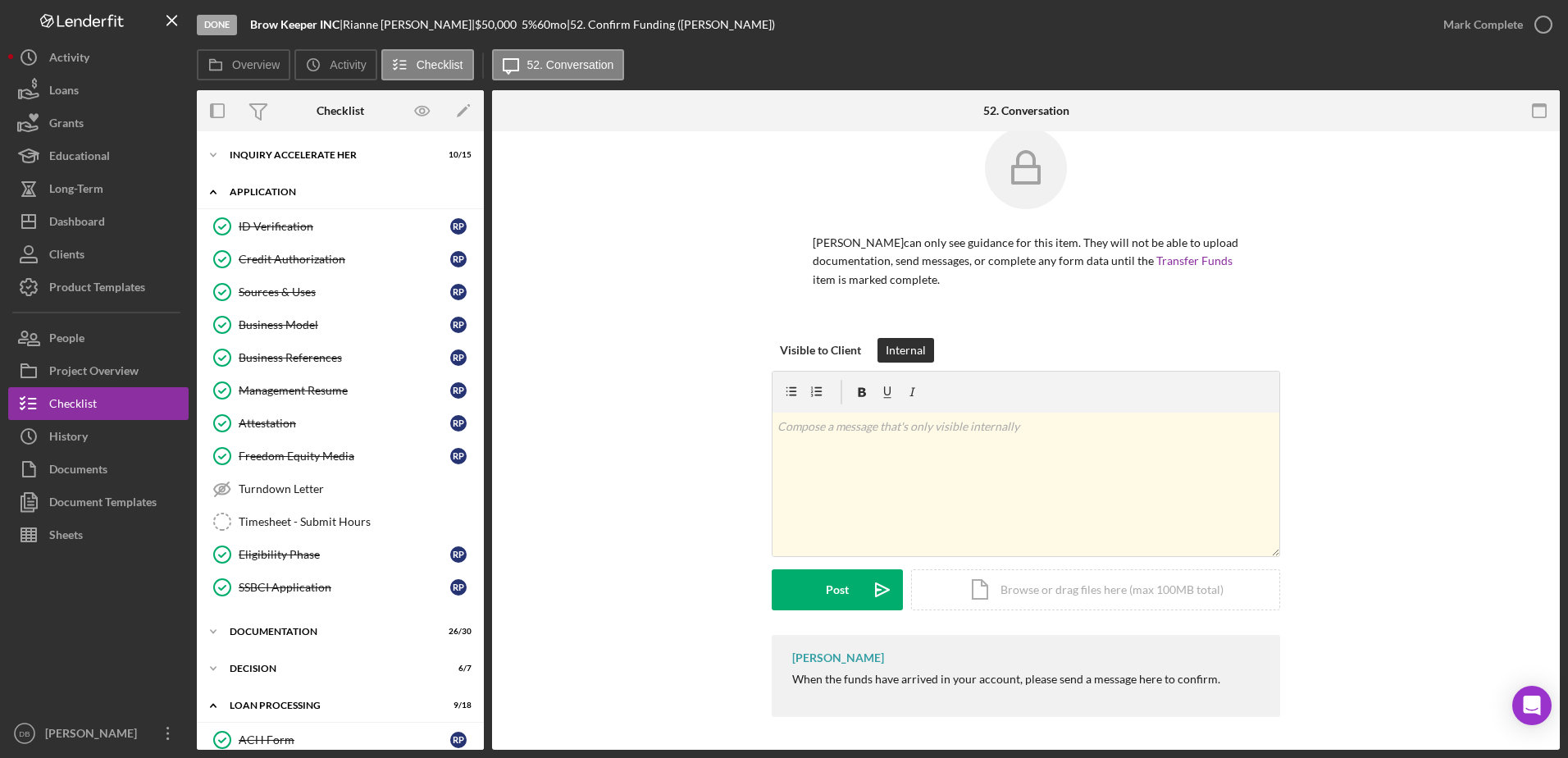
click at [259, 184] on div "Icon/Expander Application 10 / 12" at bounding box center [340, 192] width 287 height 34
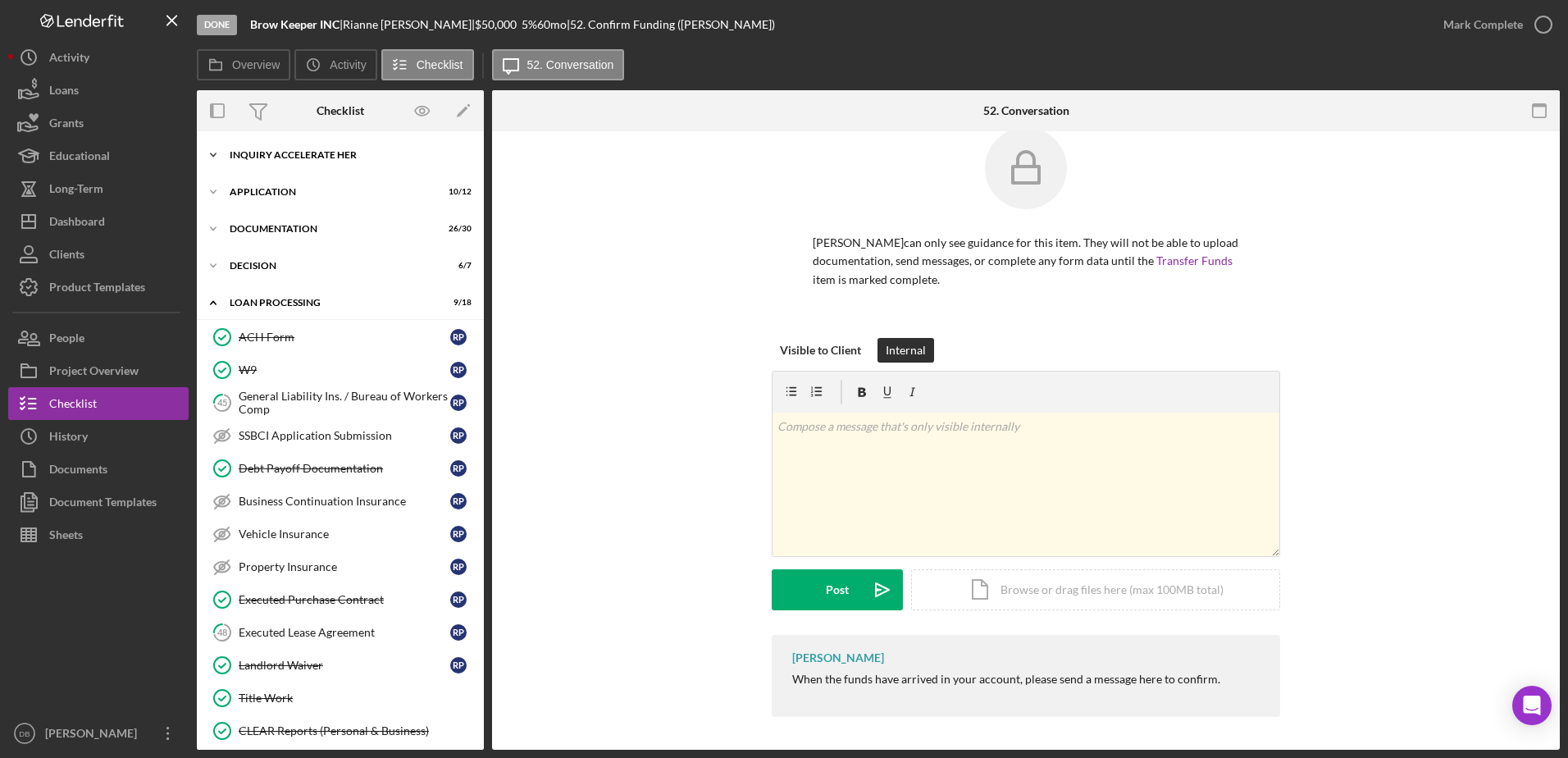
click at [269, 152] on div "Inquiry Accelerate Her" at bounding box center [346, 155] width 233 height 10
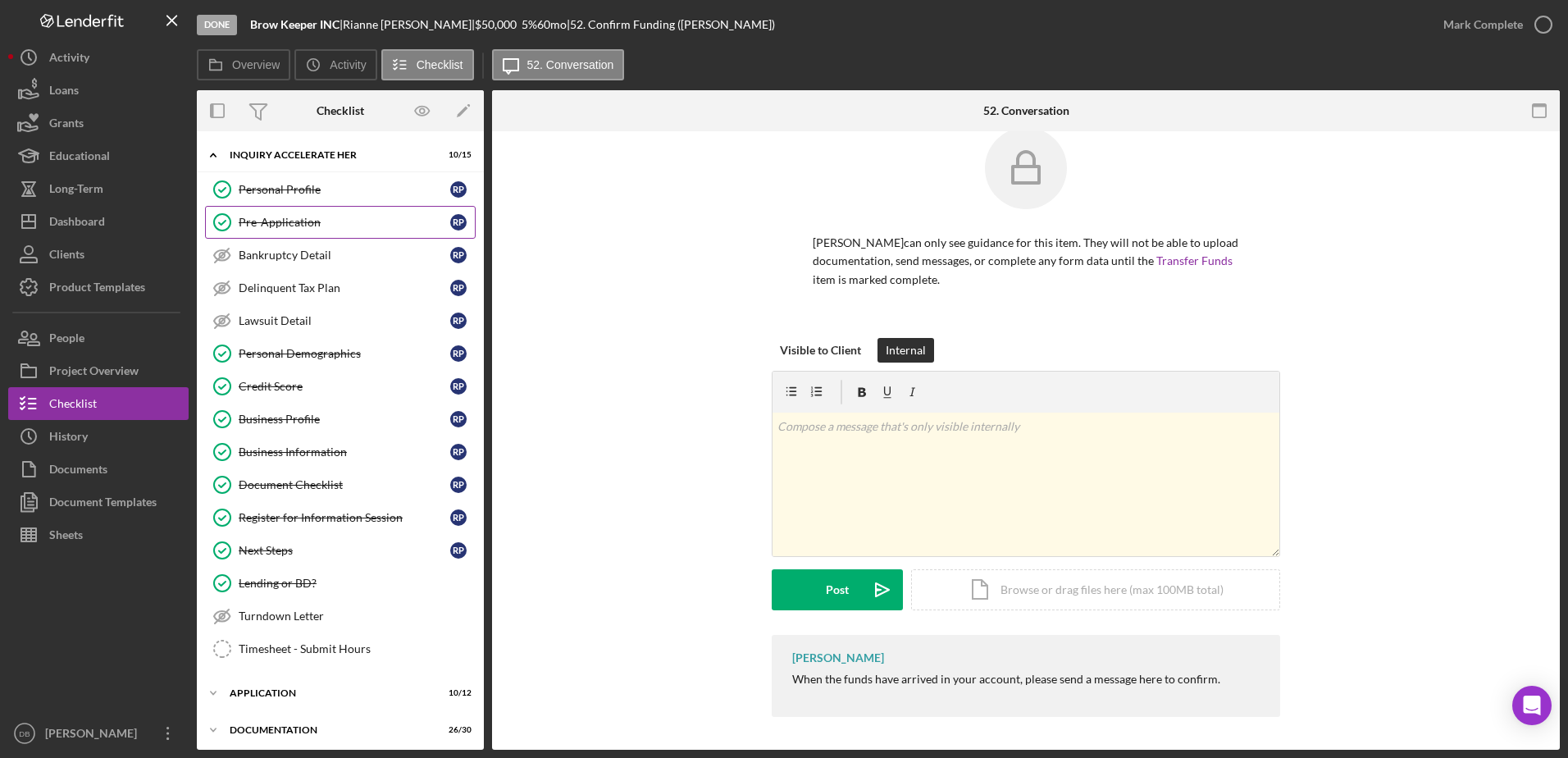
drag, startPoint x: 278, startPoint y: 188, endPoint x: 292, endPoint y: 208, distance: 24.4
click at [278, 188] on div "Personal Profile" at bounding box center [344, 189] width 212 height 13
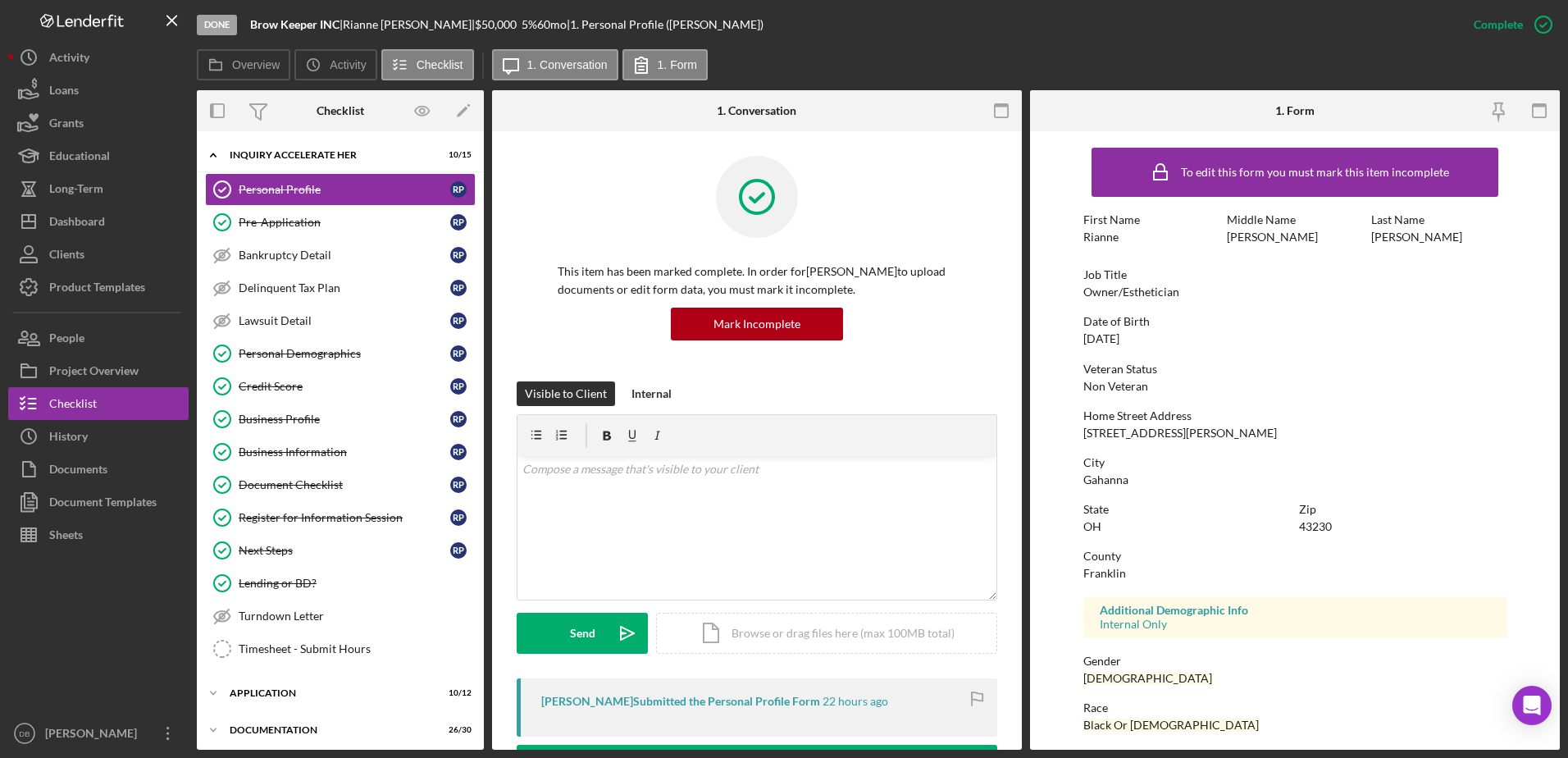
scroll to position [147, 0]
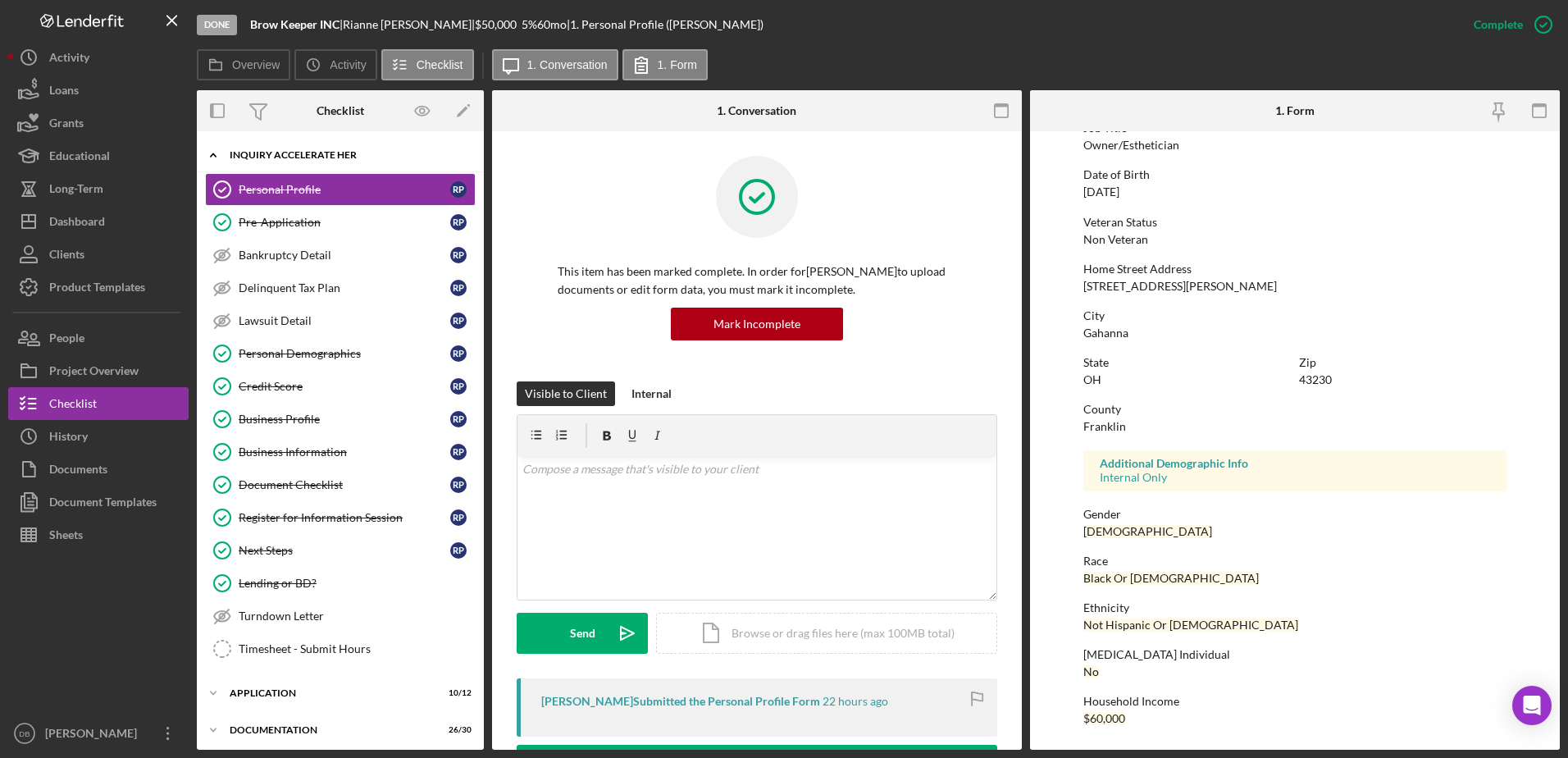
click at [285, 156] on div "Inquiry Accelerate Her" at bounding box center [346, 155] width 233 height 10
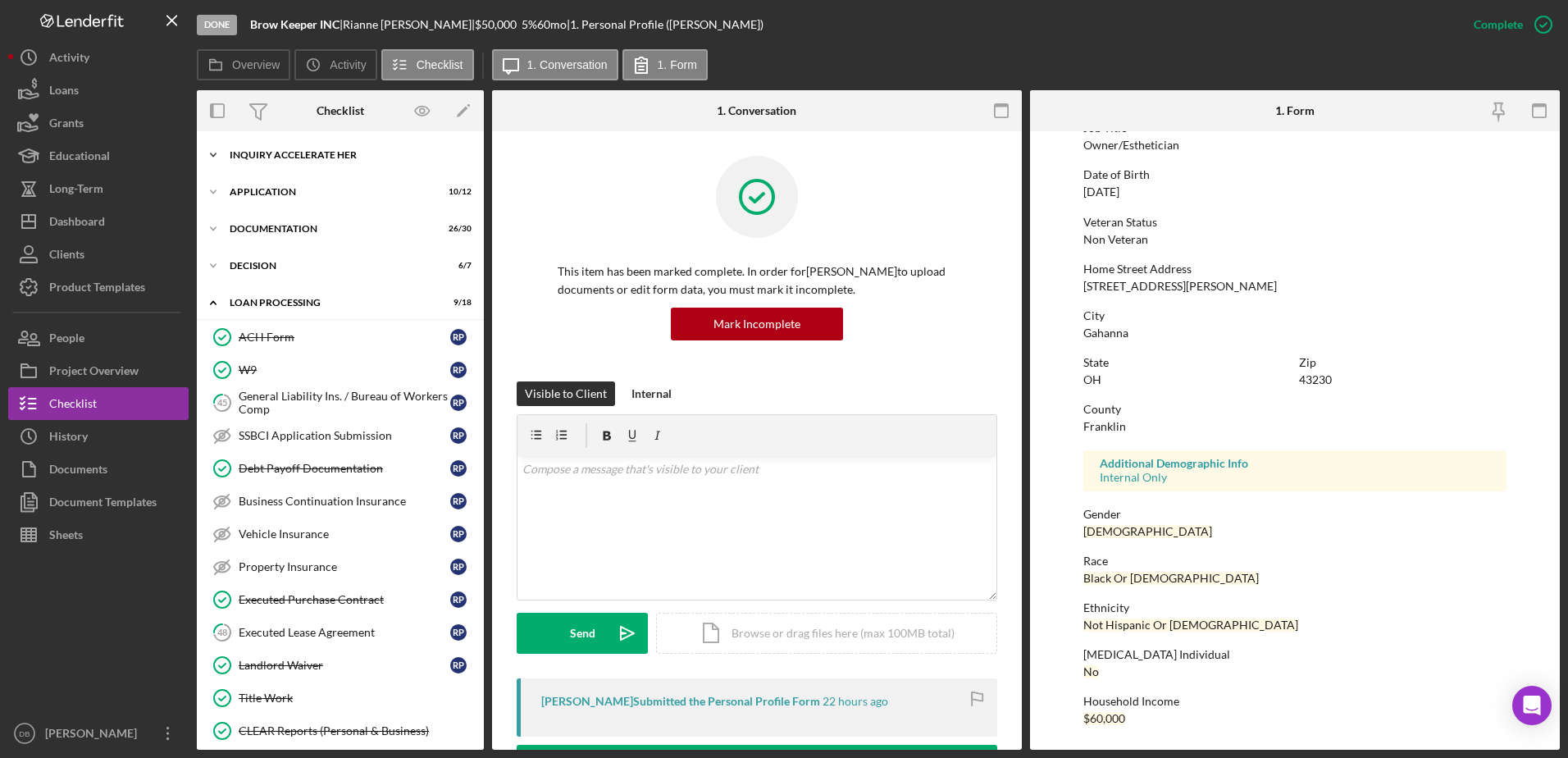
click at [285, 156] on div "Inquiry Accelerate Her" at bounding box center [346, 155] width 233 height 10
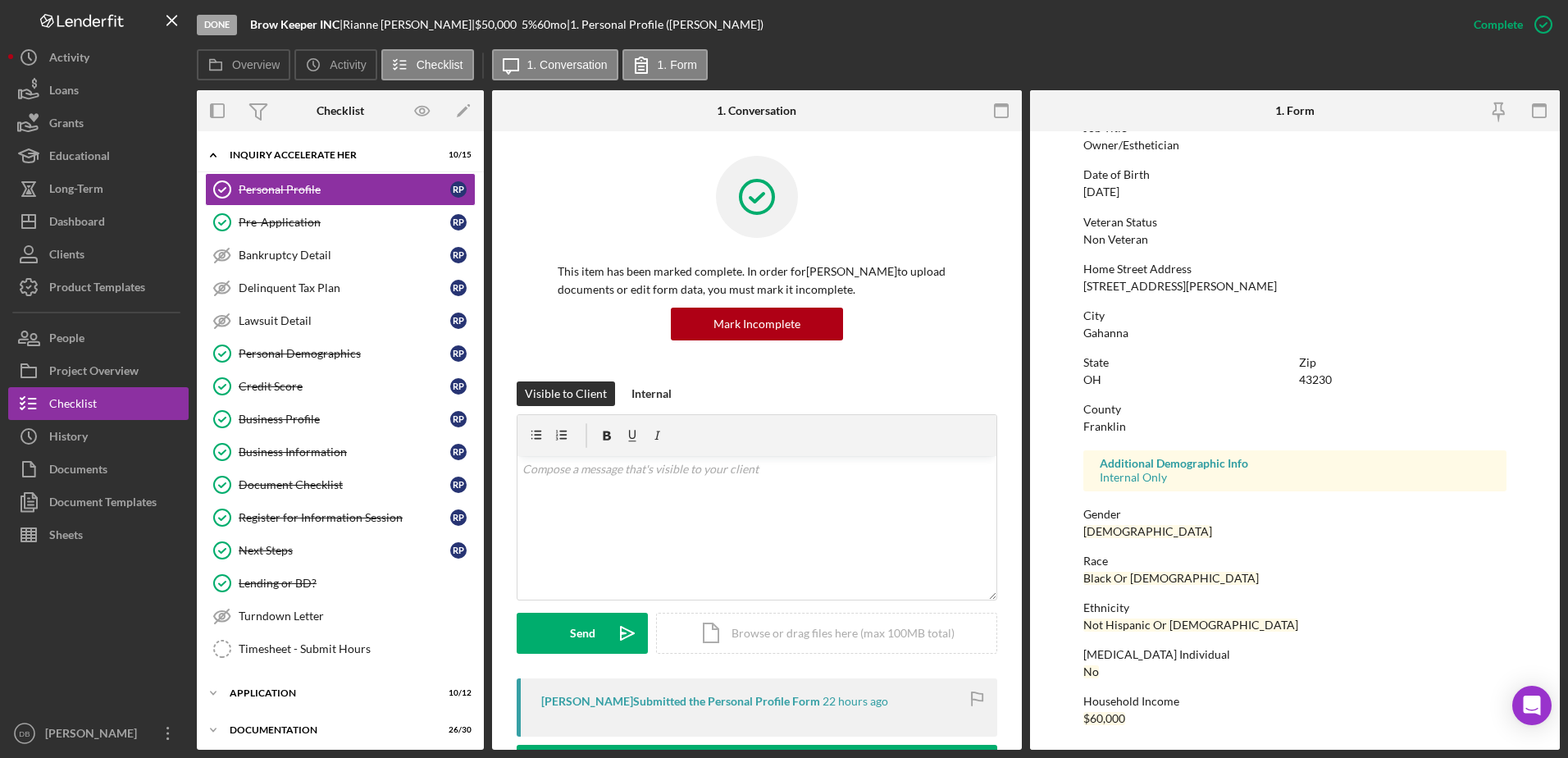
drag, startPoint x: 310, startPoint y: 222, endPoint x: 524, endPoint y: 315, distance: 233.3
click at [308, 224] on div "Pre-Application" at bounding box center [344, 222] width 212 height 13
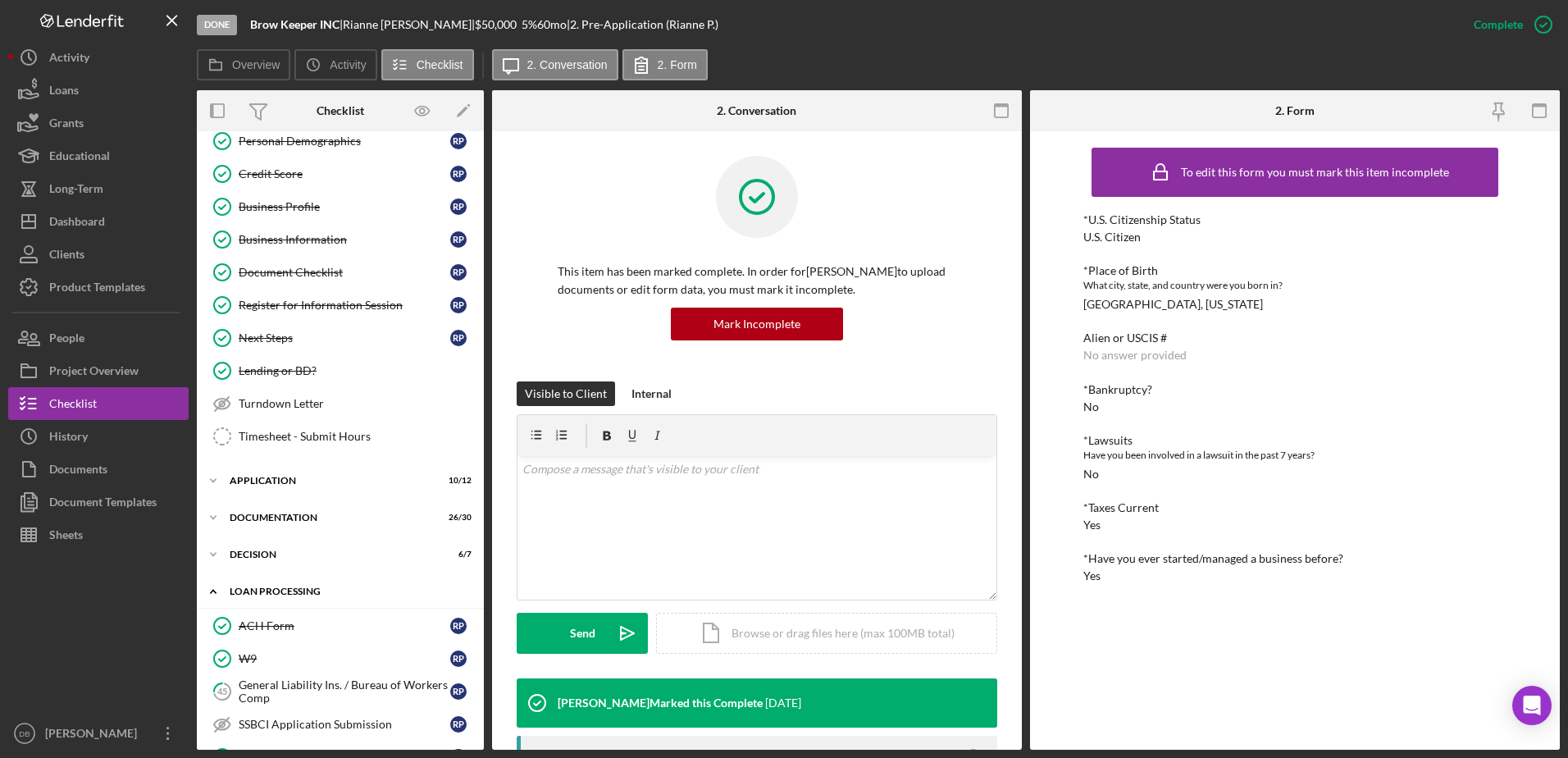
scroll to position [246, 0]
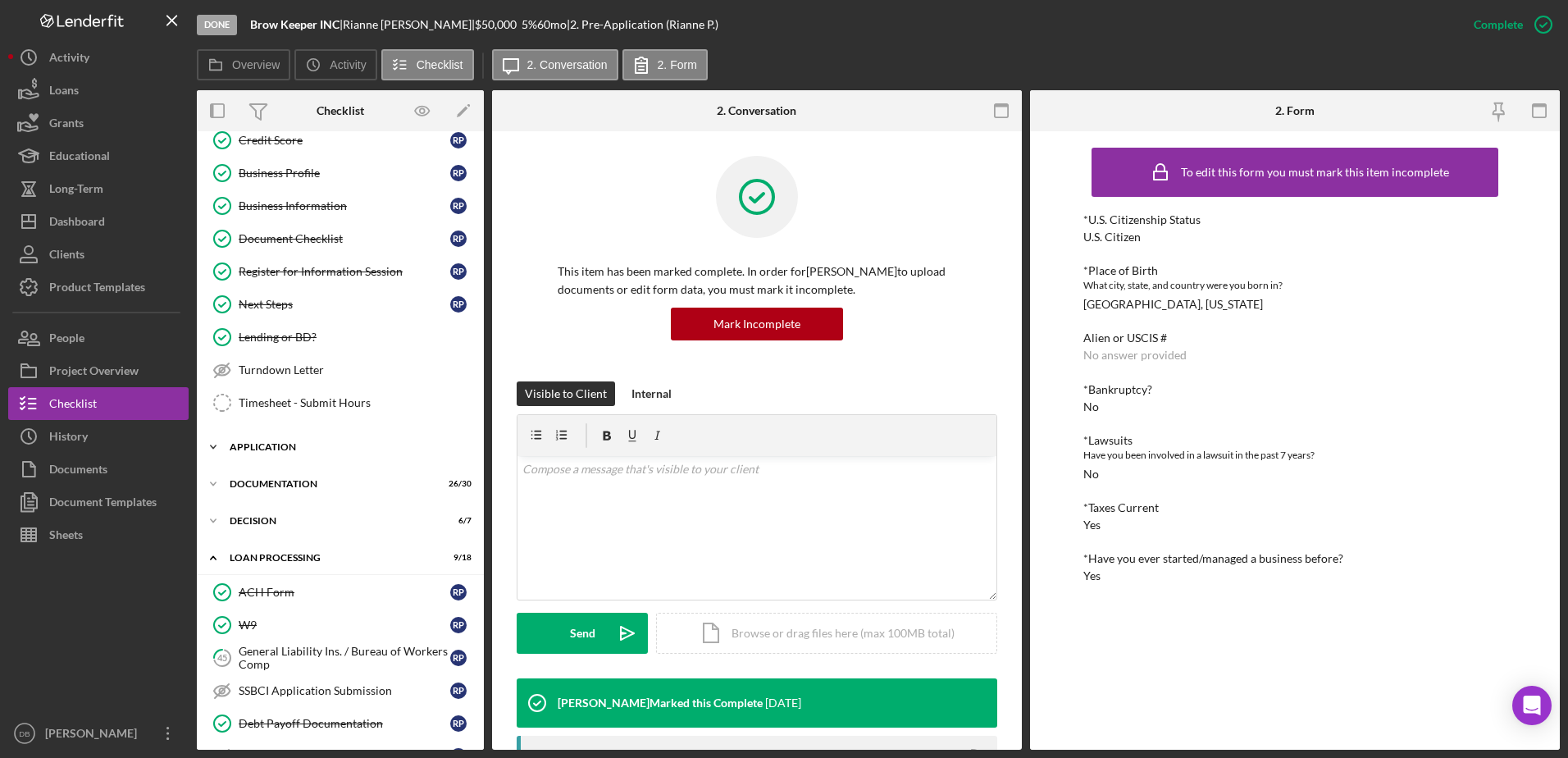
click at [253, 439] on div "Icon/Expander Application 10 / 12" at bounding box center [340, 447] width 287 height 33
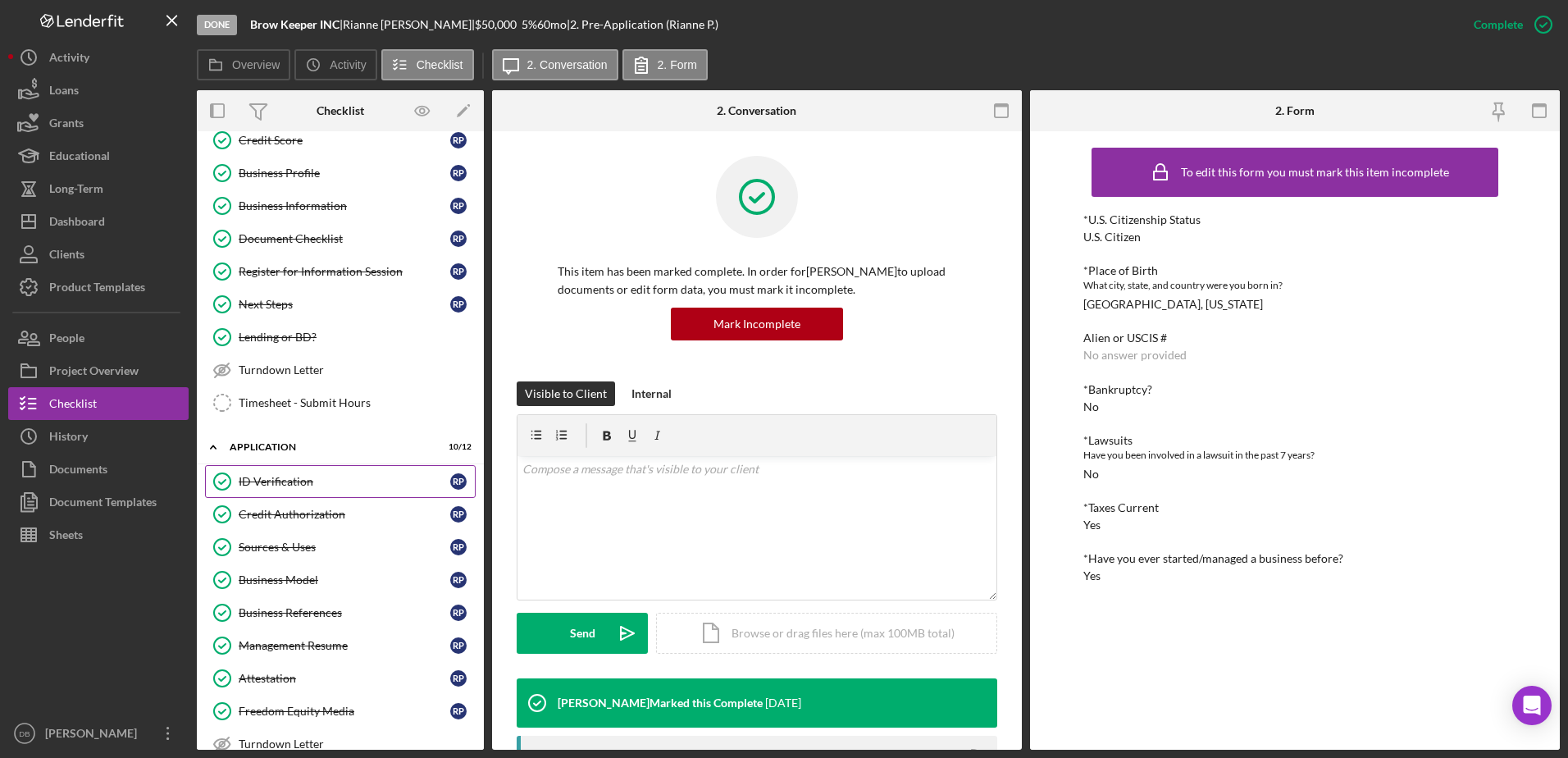
click at [299, 479] on div "ID Verification" at bounding box center [344, 481] width 212 height 13
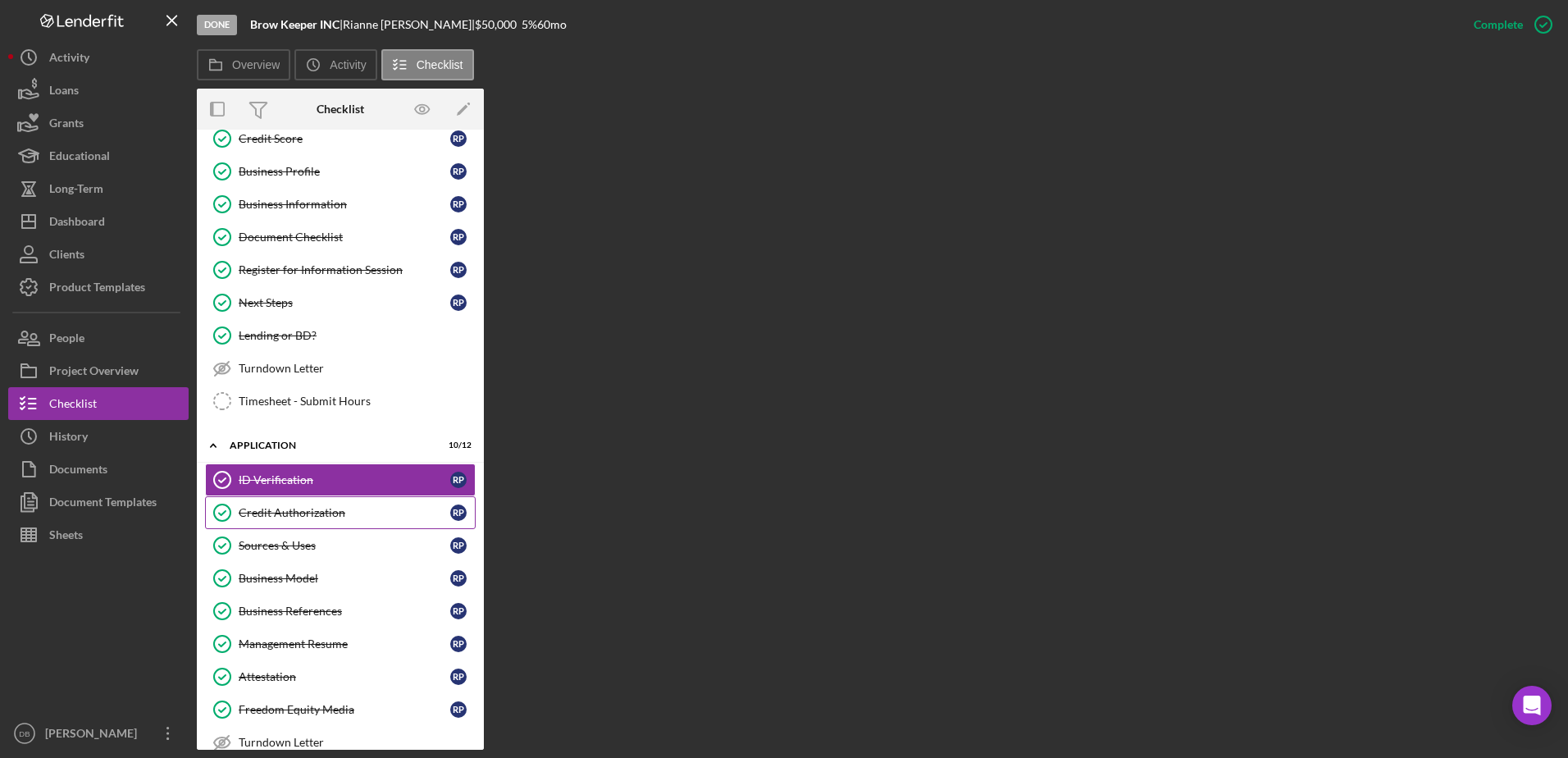
click at [306, 507] on div "Credit Authorization" at bounding box center [344, 512] width 212 height 13
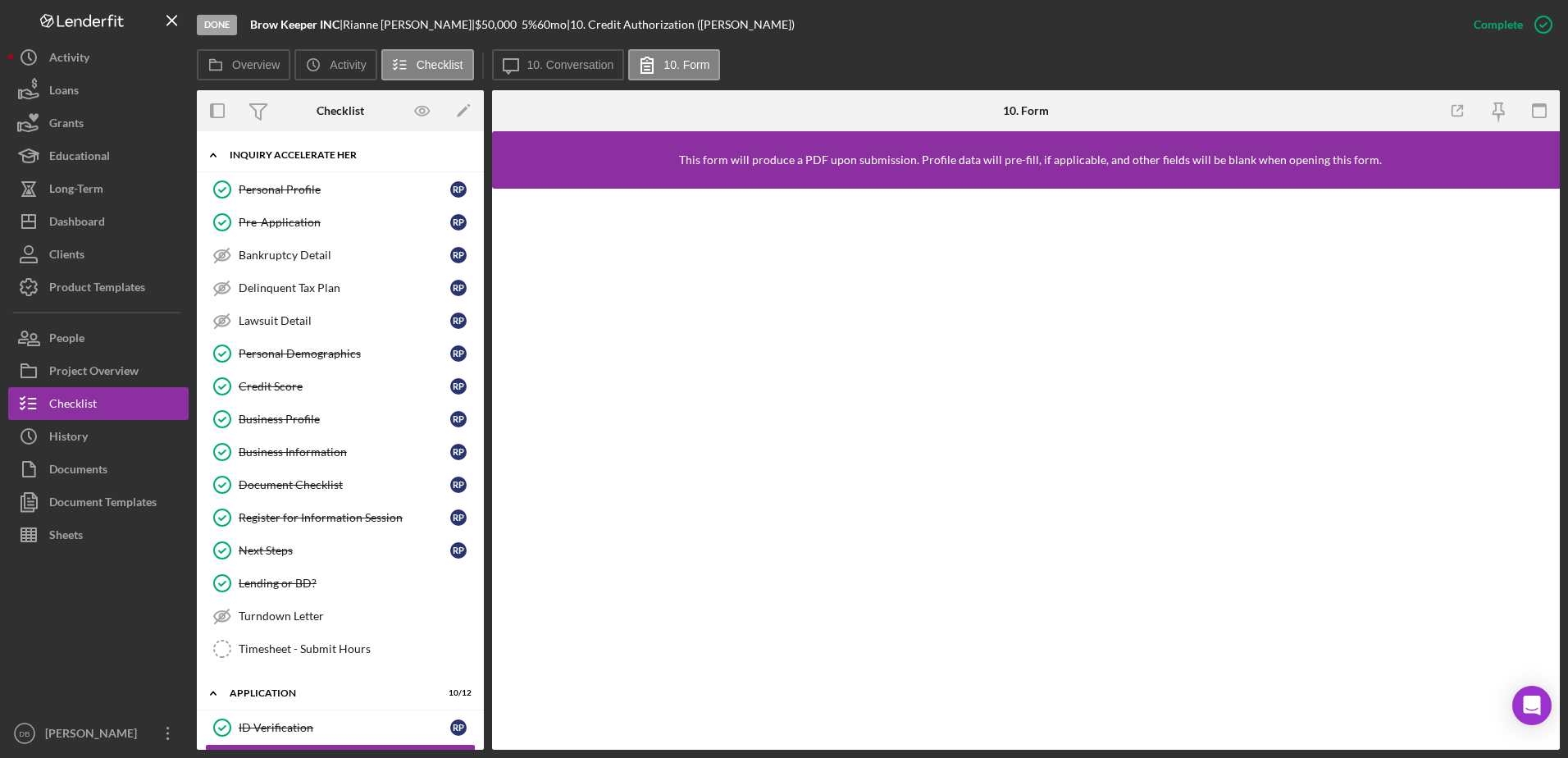
click at [326, 156] on div "Inquiry Accelerate Her" at bounding box center [346, 155] width 233 height 10
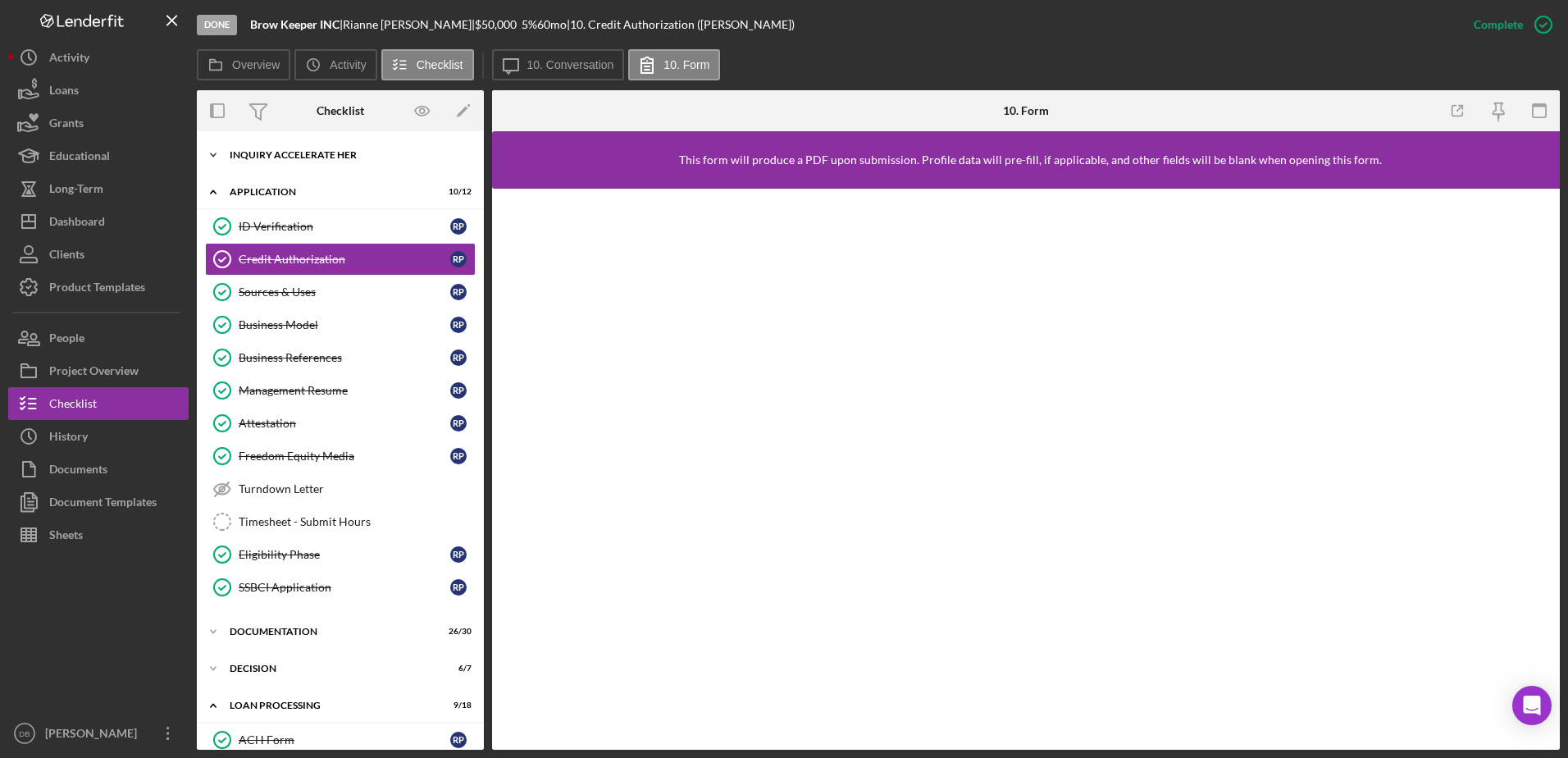
click at [325, 156] on div "Inquiry Accelerate Her" at bounding box center [346, 155] width 233 height 10
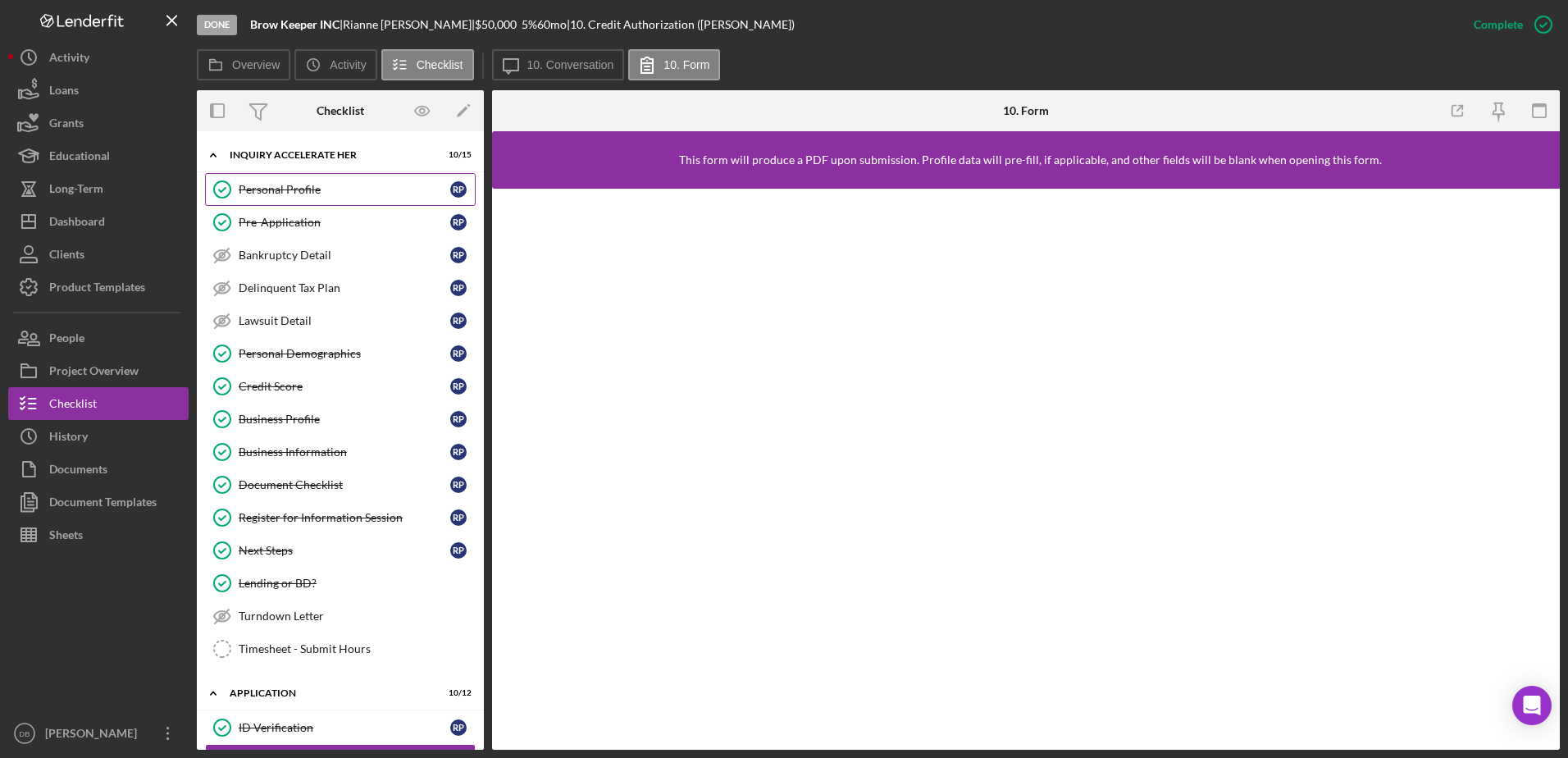
click at [339, 189] on div "Personal Profile" at bounding box center [344, 189] width 212 height 13
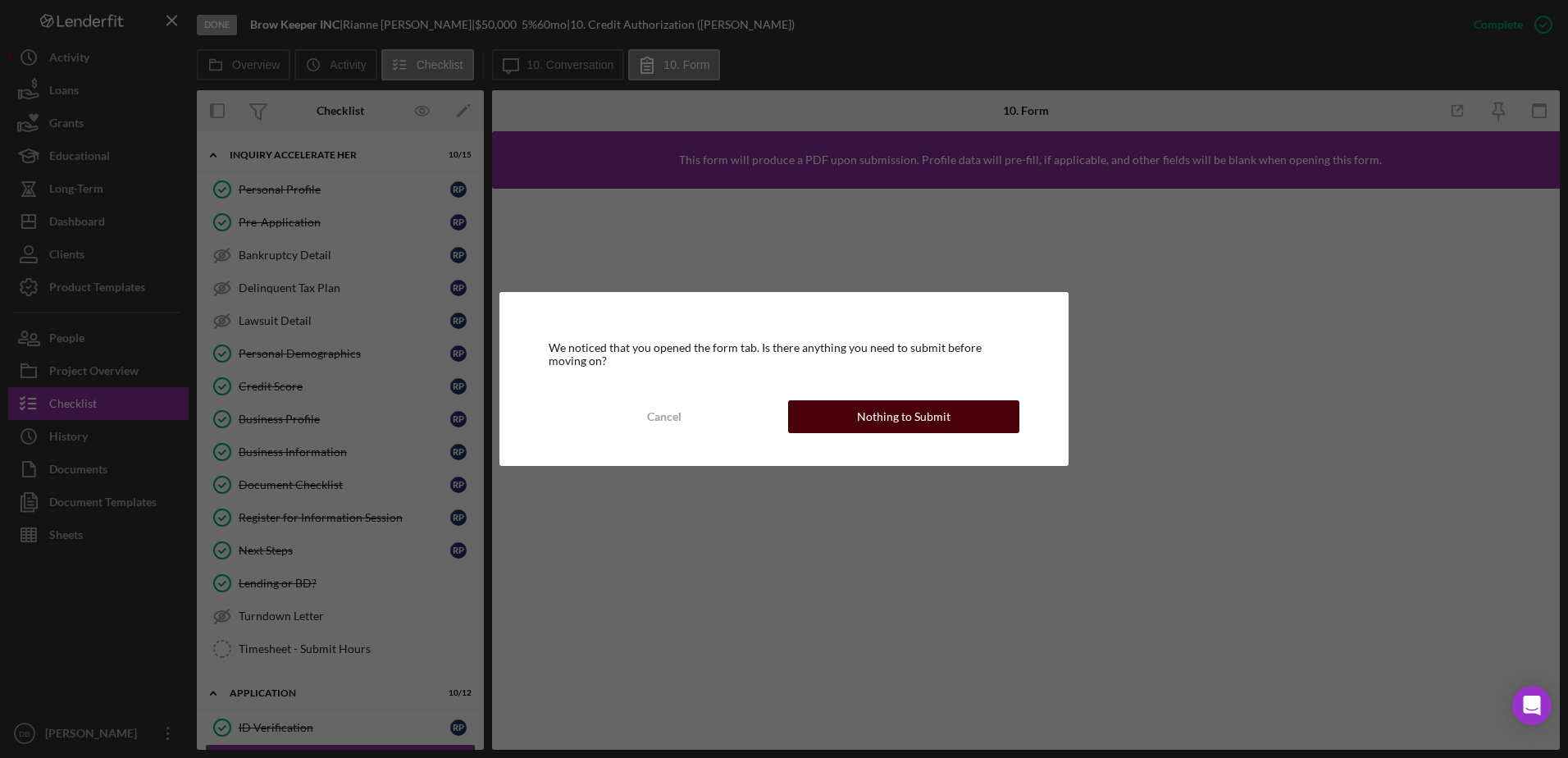
click at [778, 422] on button "Nothing to Submit" at bounding box center [903, 417] width 231 height 33
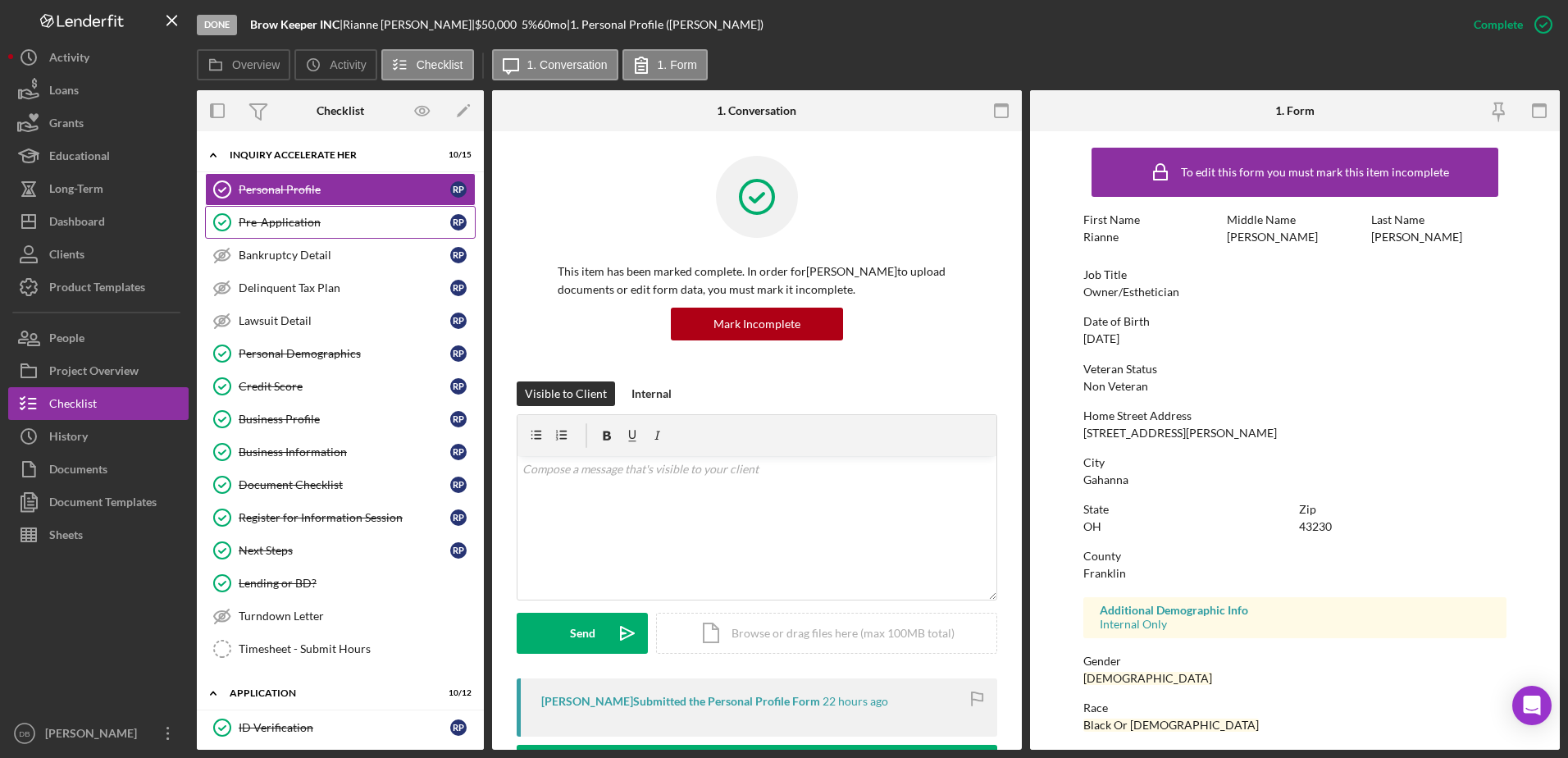
click at [320, 216] on div "Pre-Application" at bounding box center [344, 222] width 212 height 13
